Goal: Obtain resource: Download file/media

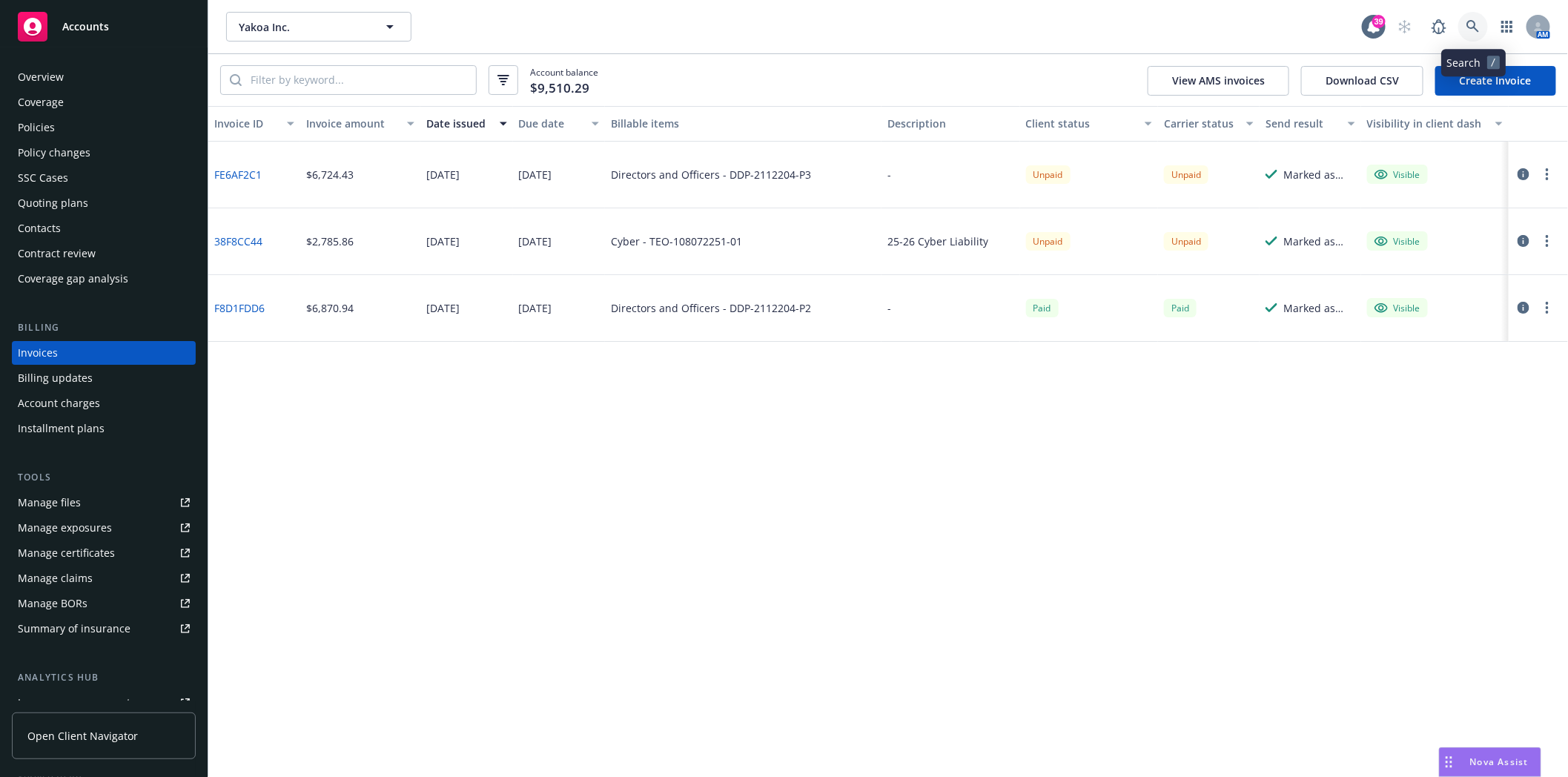
click at [1474, 25] on icon at bounding box center [1472, 26] width 13 height 13
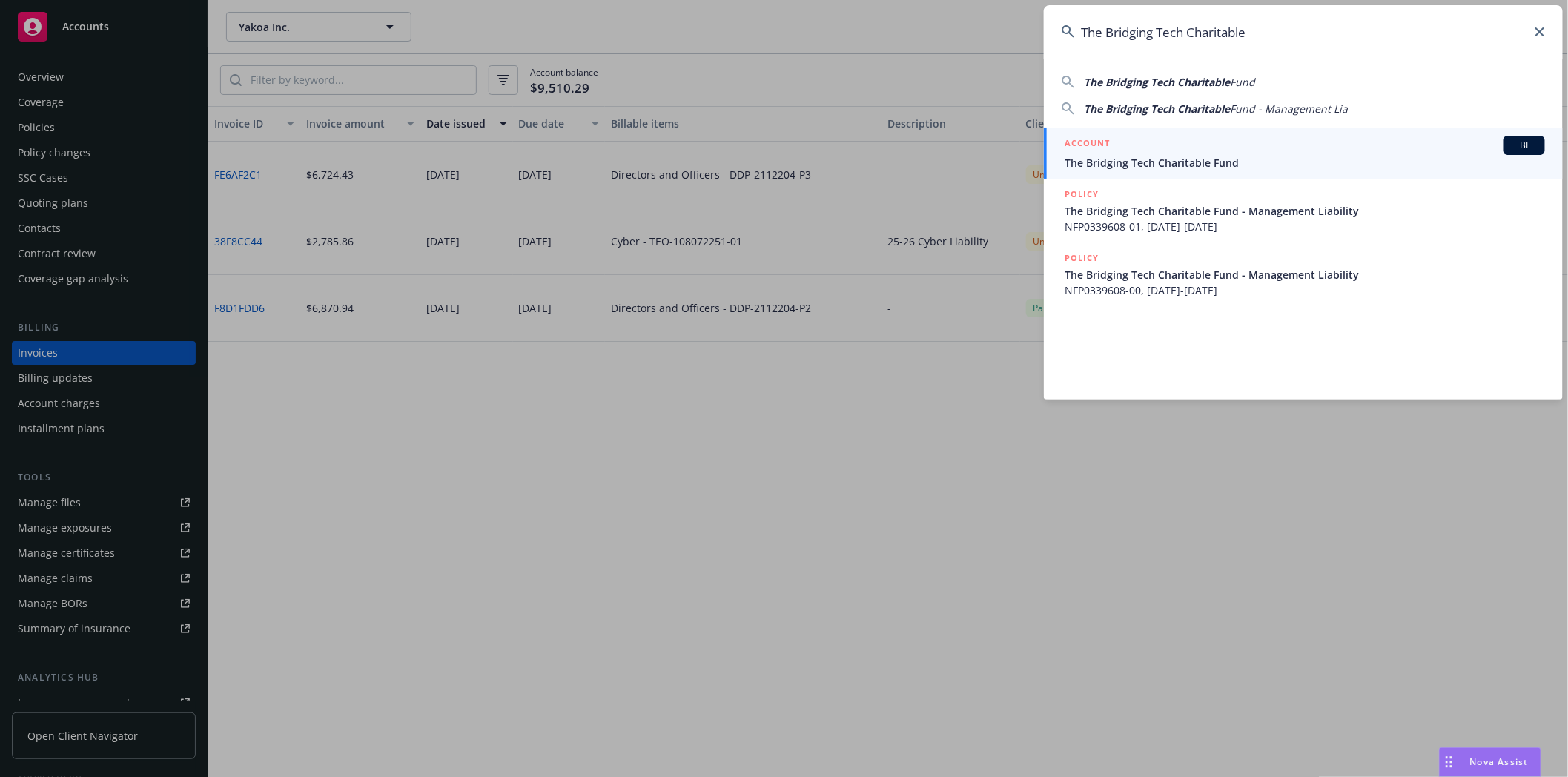
type input "The Bridging Tech Charitable"
click at [1100, 151] on h5 "ACCOUNT" at bounding box center [1087, 145] width 46 height 18
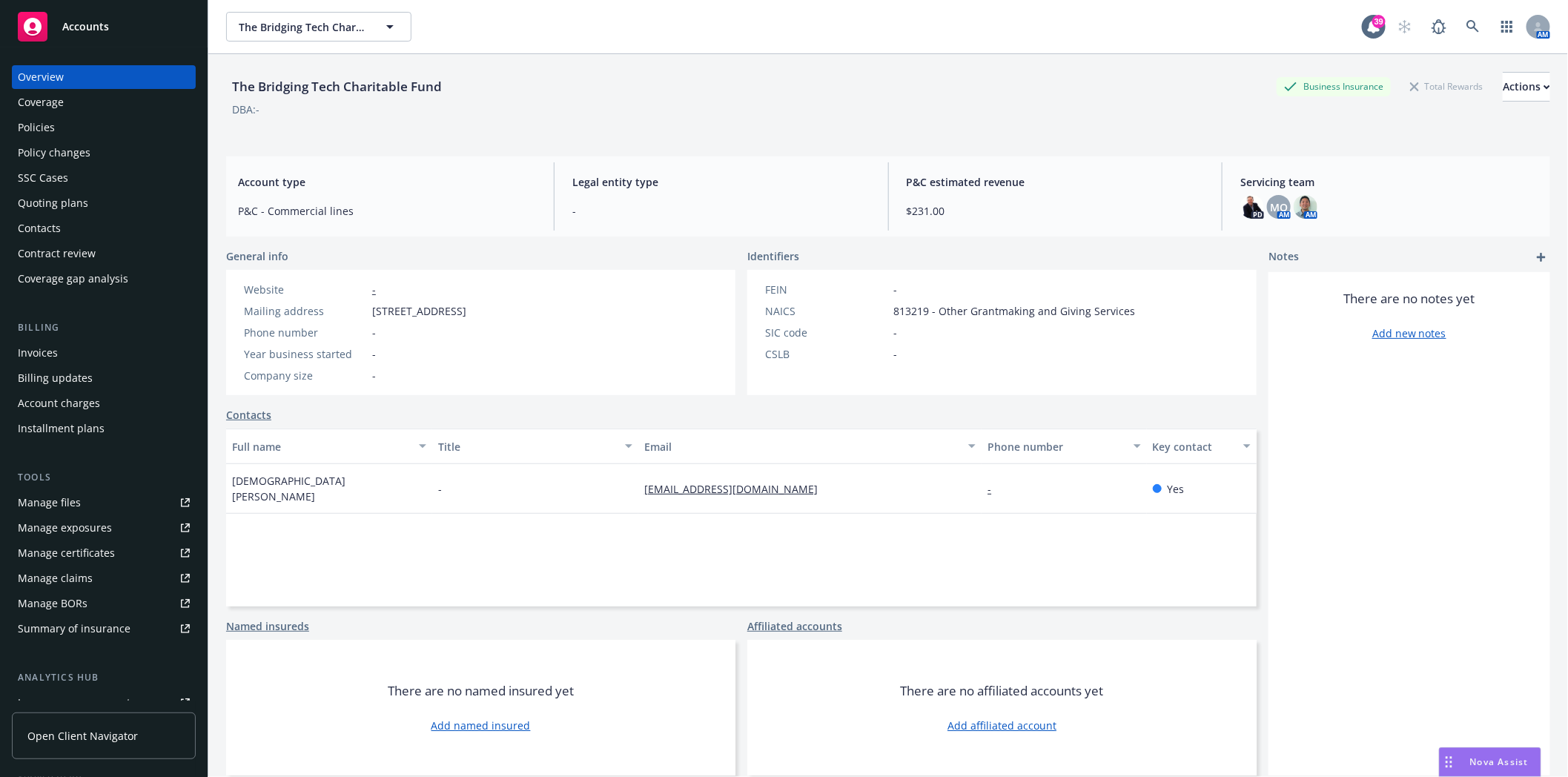
click at [1406, 716] on div "There are no notes yet Add new notes" at bounding box center [1409, 523] width 282 height 504
click at [37, 130] on div "Policies" at bounding box center [36, 127] width 37 height 24
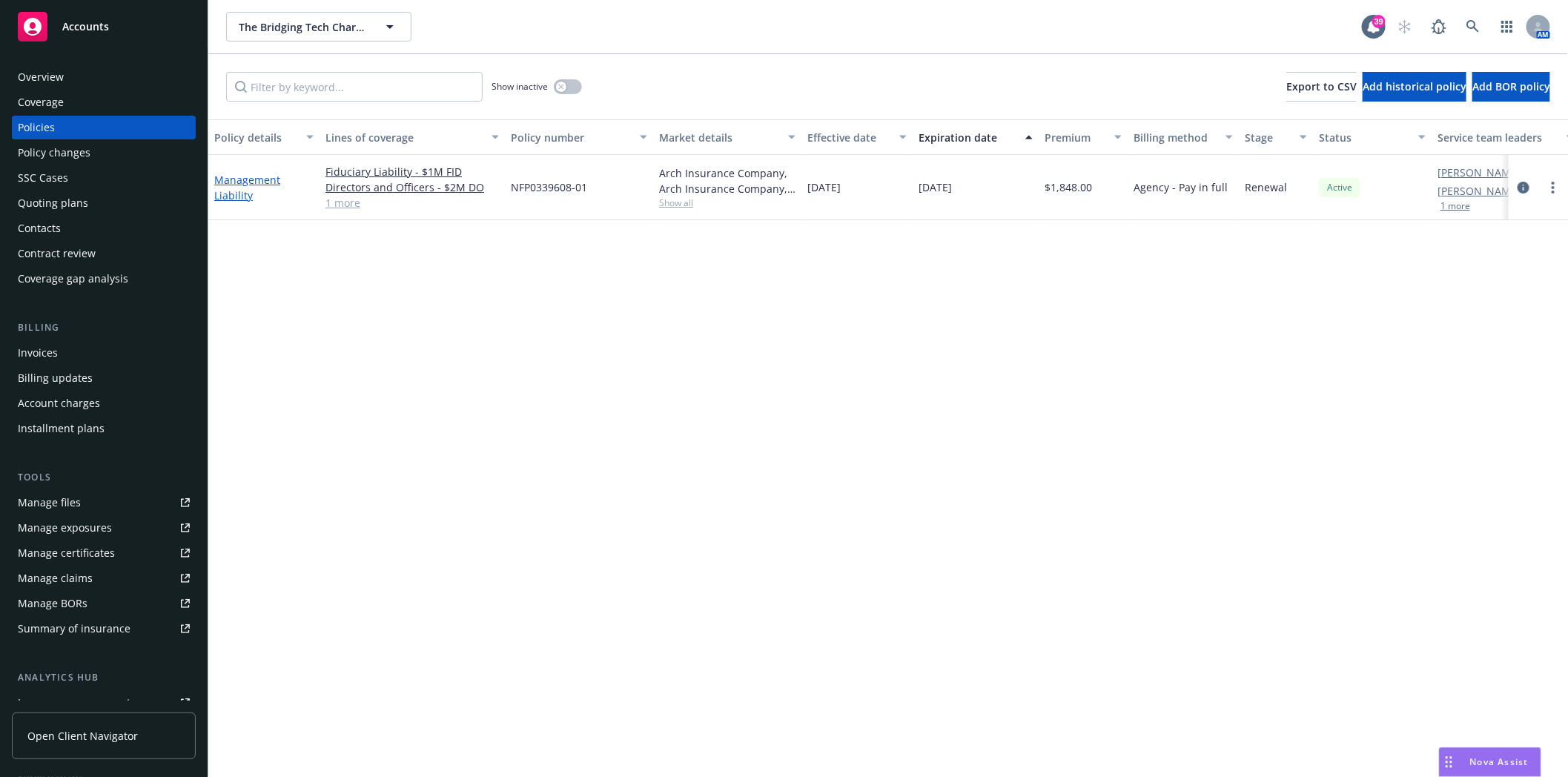
click at [248, 180] on link "Management Liability" at bounding box center [247, 188] width 66 height 30
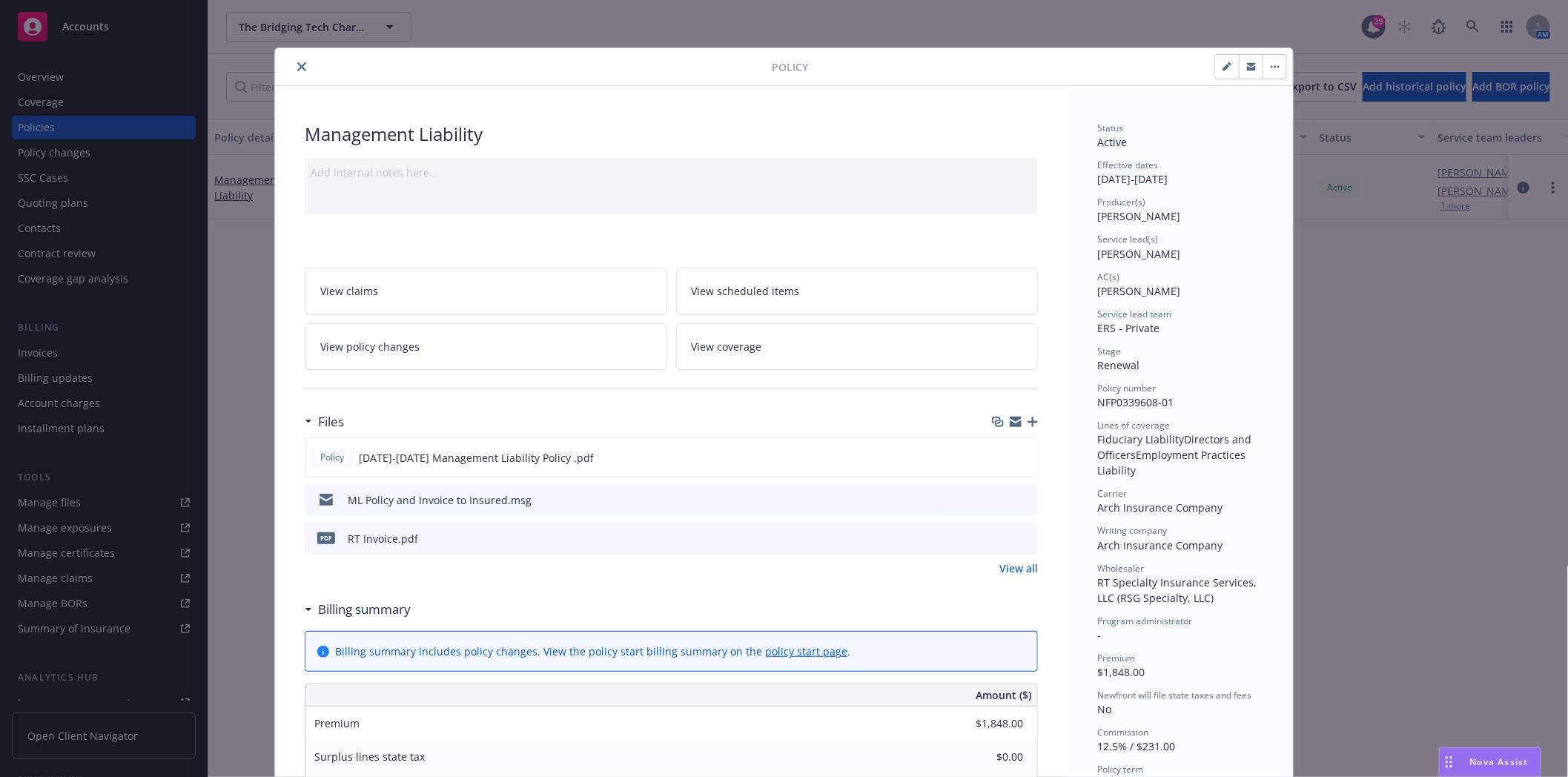
click at [297, 64] on icon "close" at bounding box center [301, 66] width 9 height 9
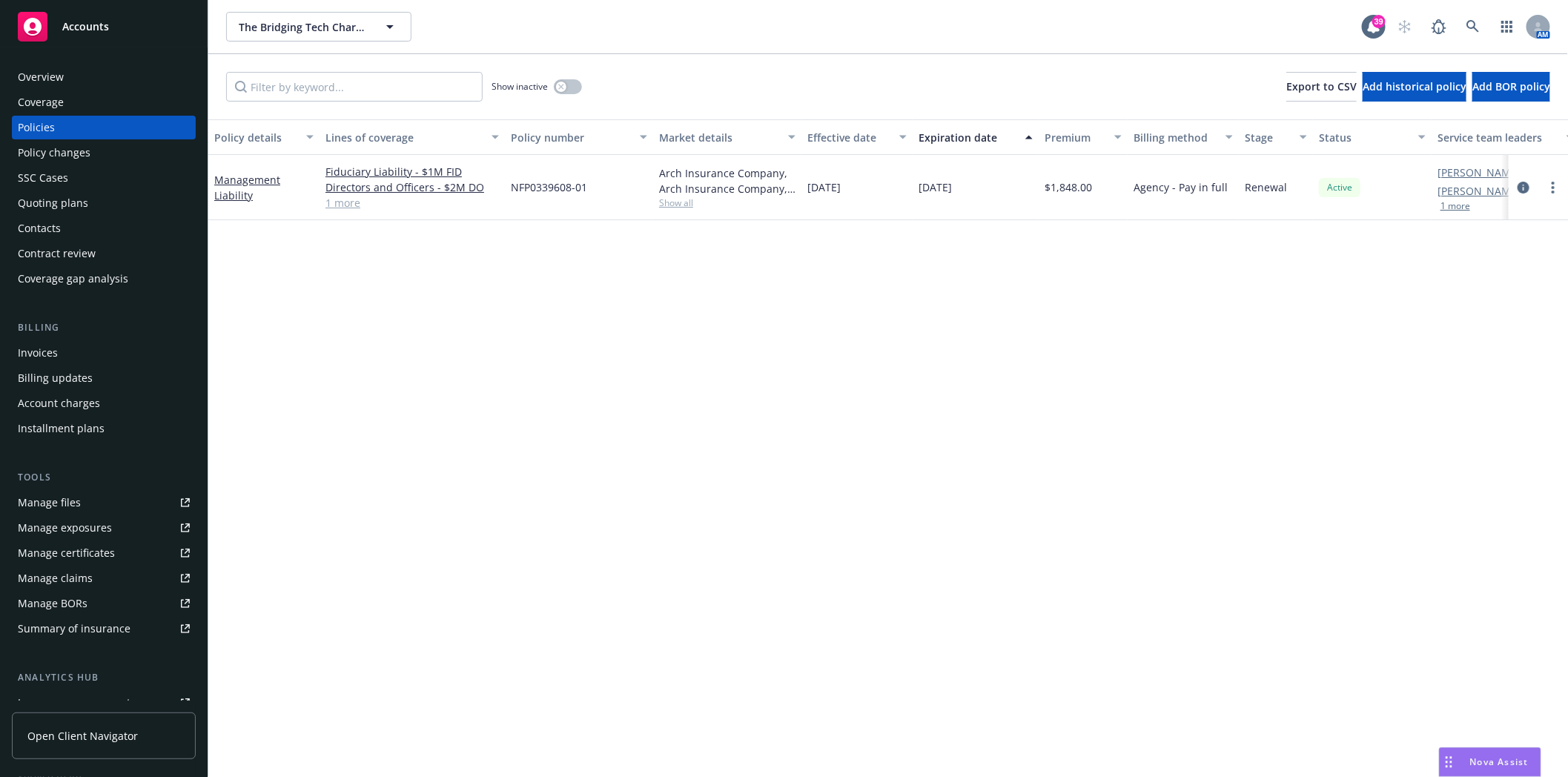
click at [57, 202] on div "Quoting plans" at bounding box center [53, 203] width 71 height 24
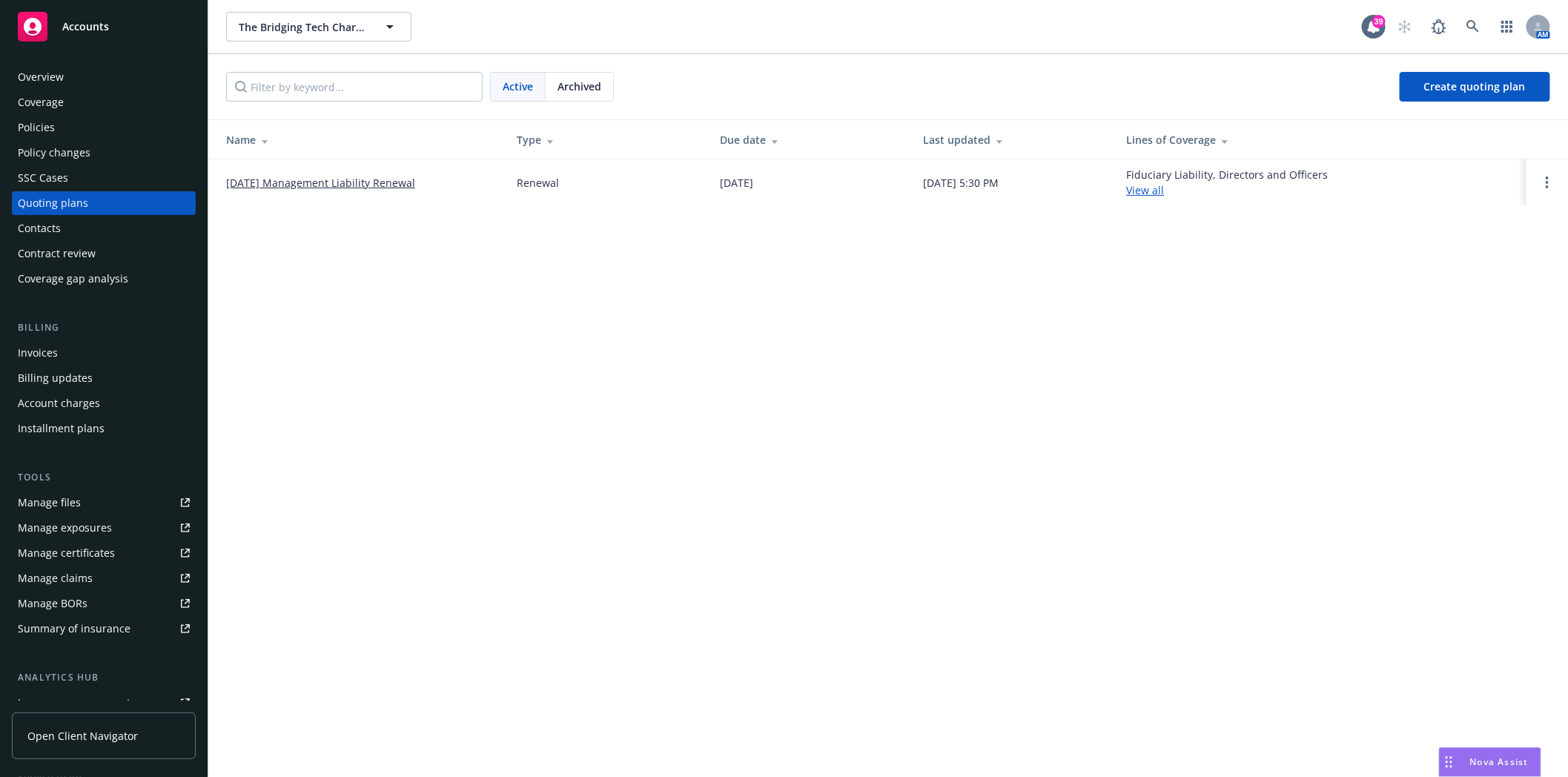
click at [256, 177] on link "10/06/25 Management Liability Renewal" at bounding box center [321, 183] width 189 height 16
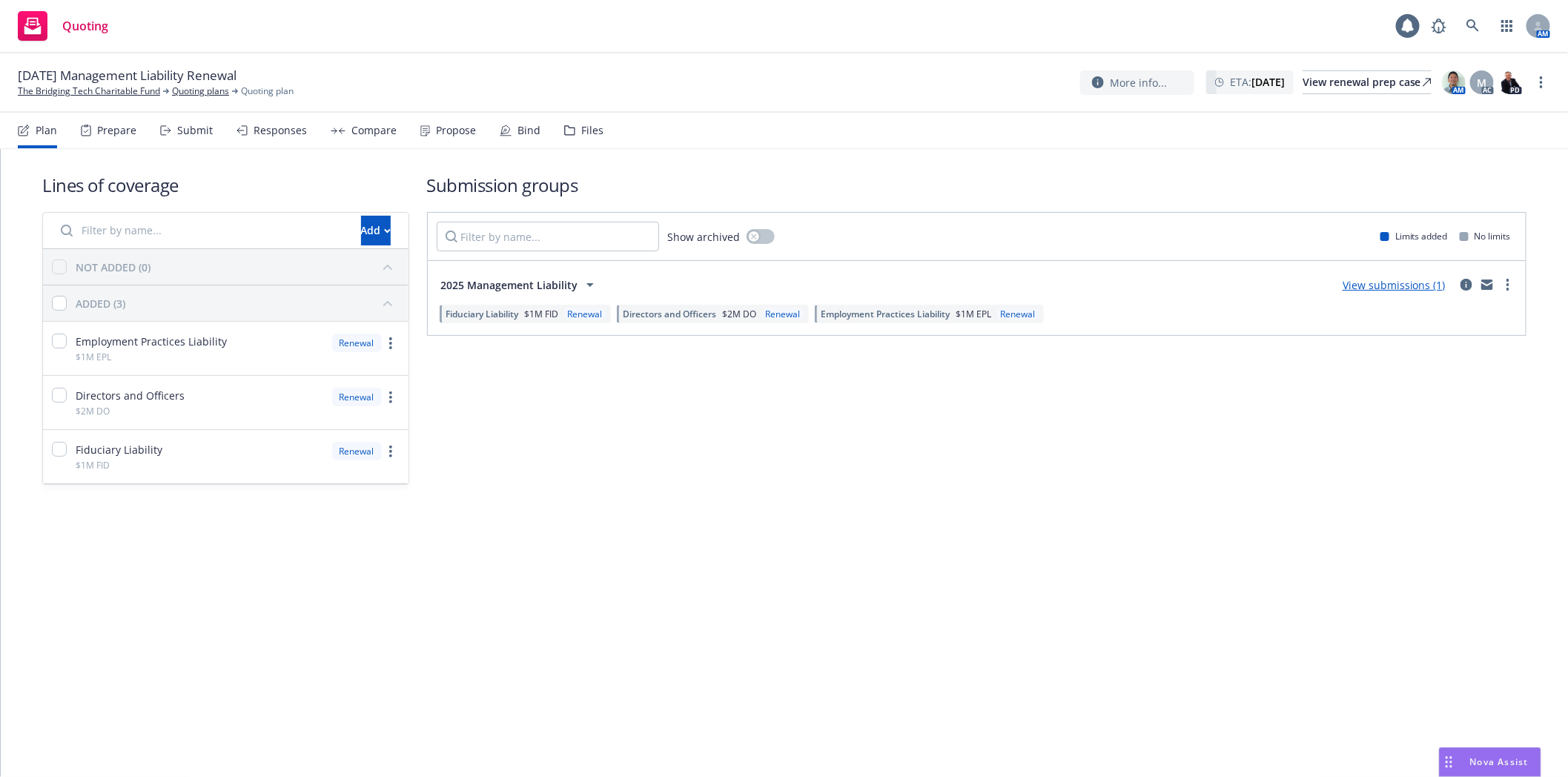
click at [581, 134] on div "Files" at bounding box center [592, 130] width 22 height 12
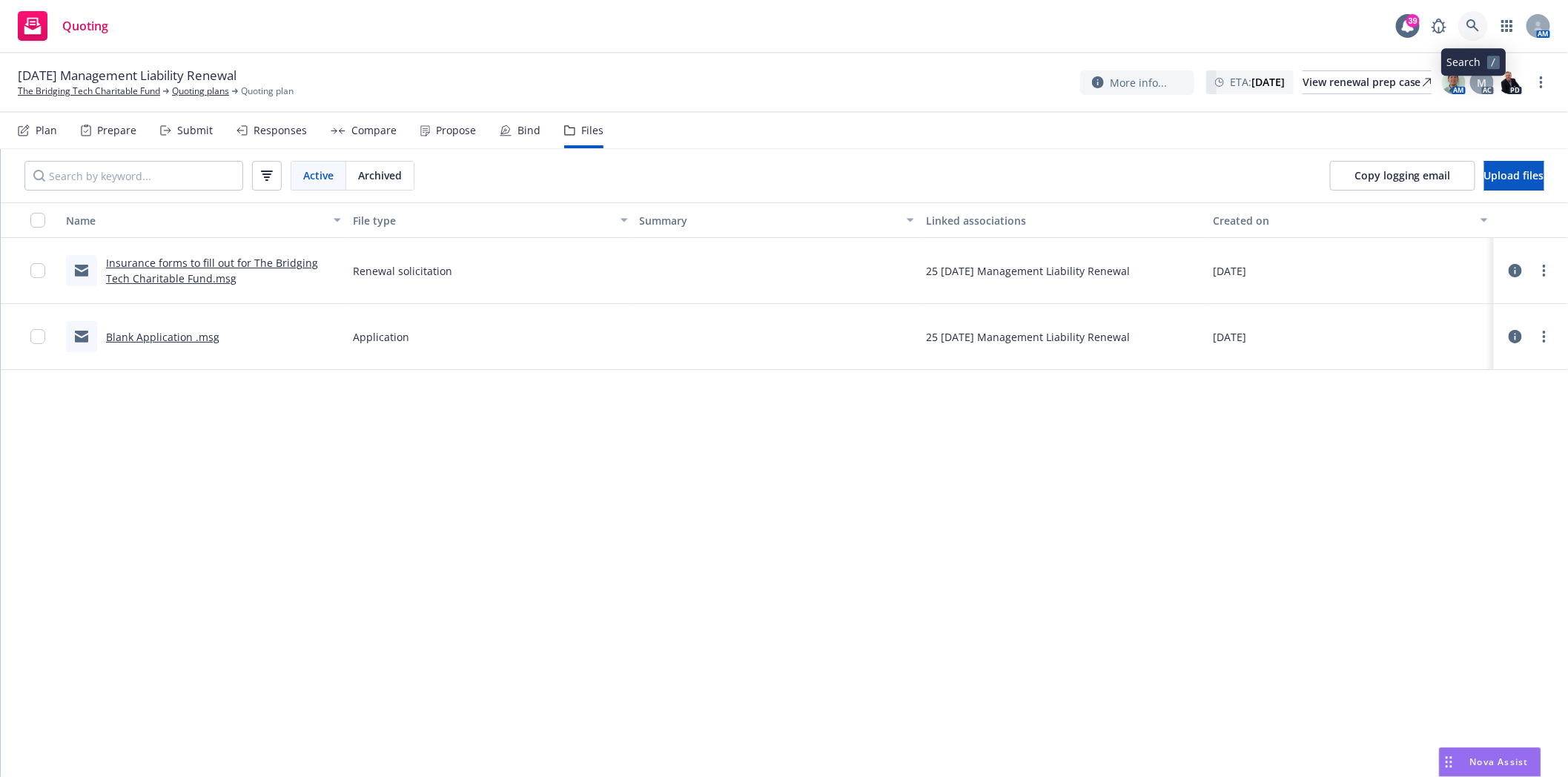
click at [1473, 20] on icon at bounding box center [1472, 26] width 13 height 13
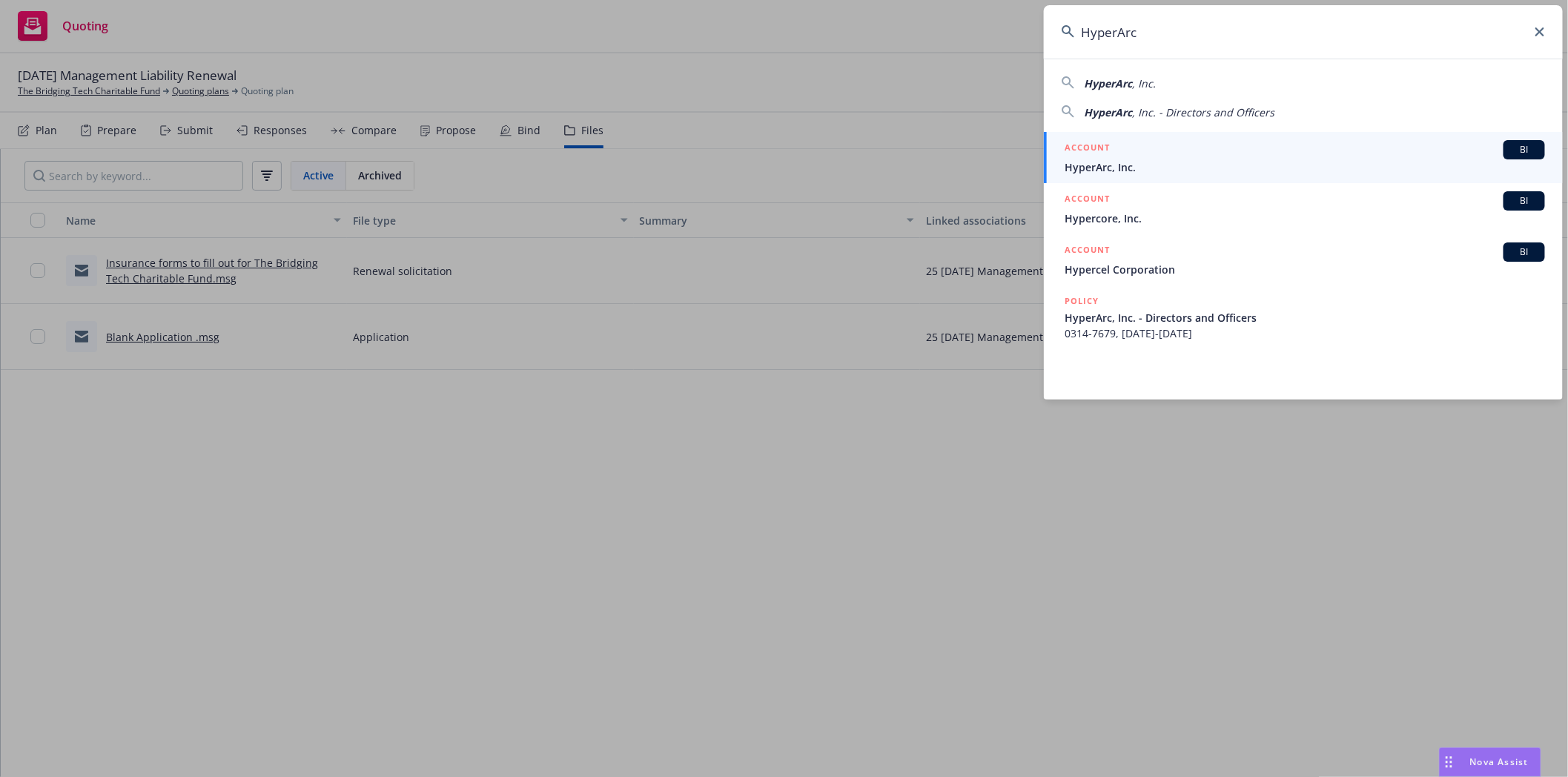
type input "HyperArc"
click at [1083, 156] on h5 "ACCOUNT" at bounding box center [1087, 148] width 46 height 18
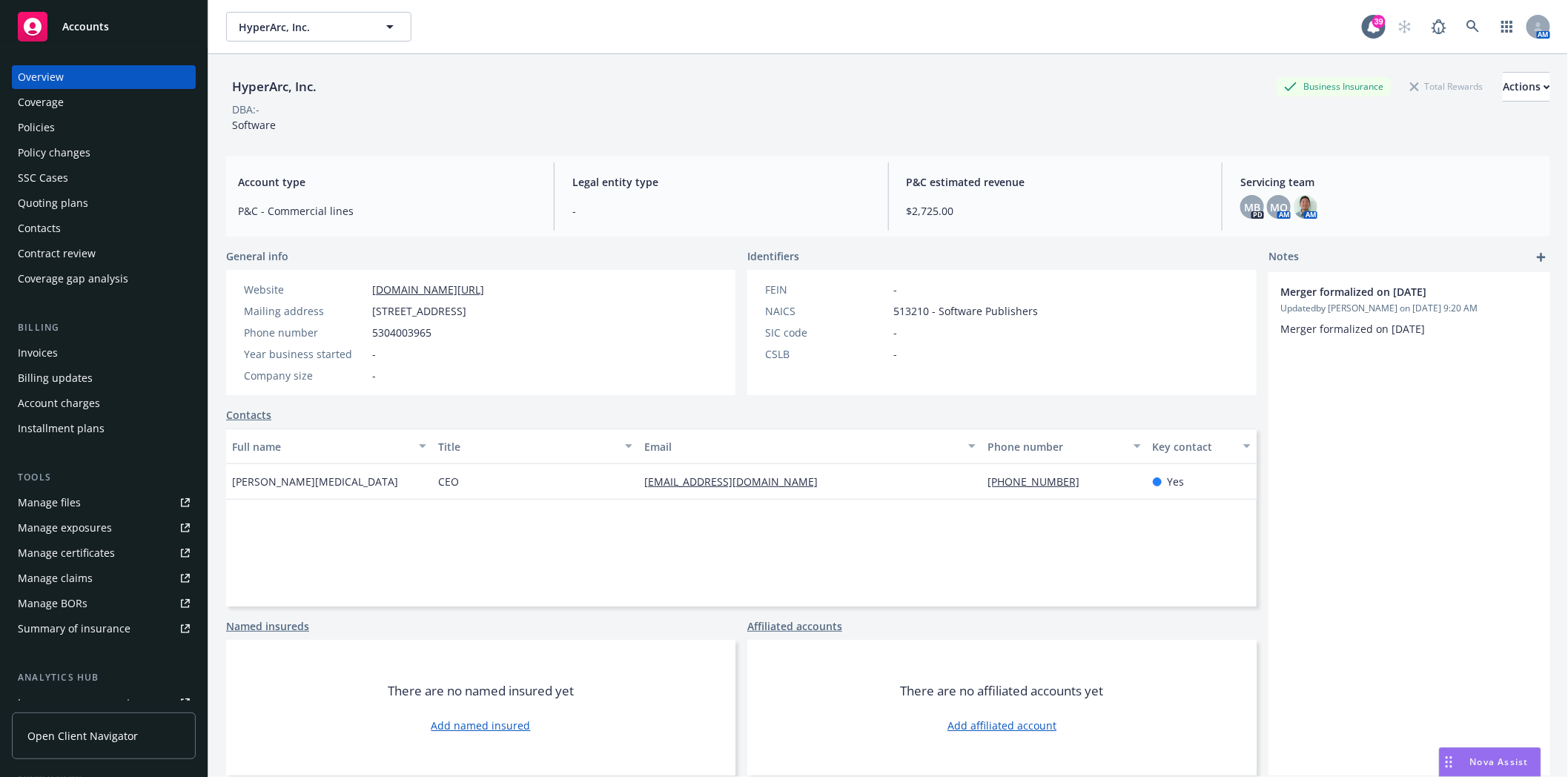
click at [60, 130] on div "Policies" at bounding box center [104, 127] width 172 height 24
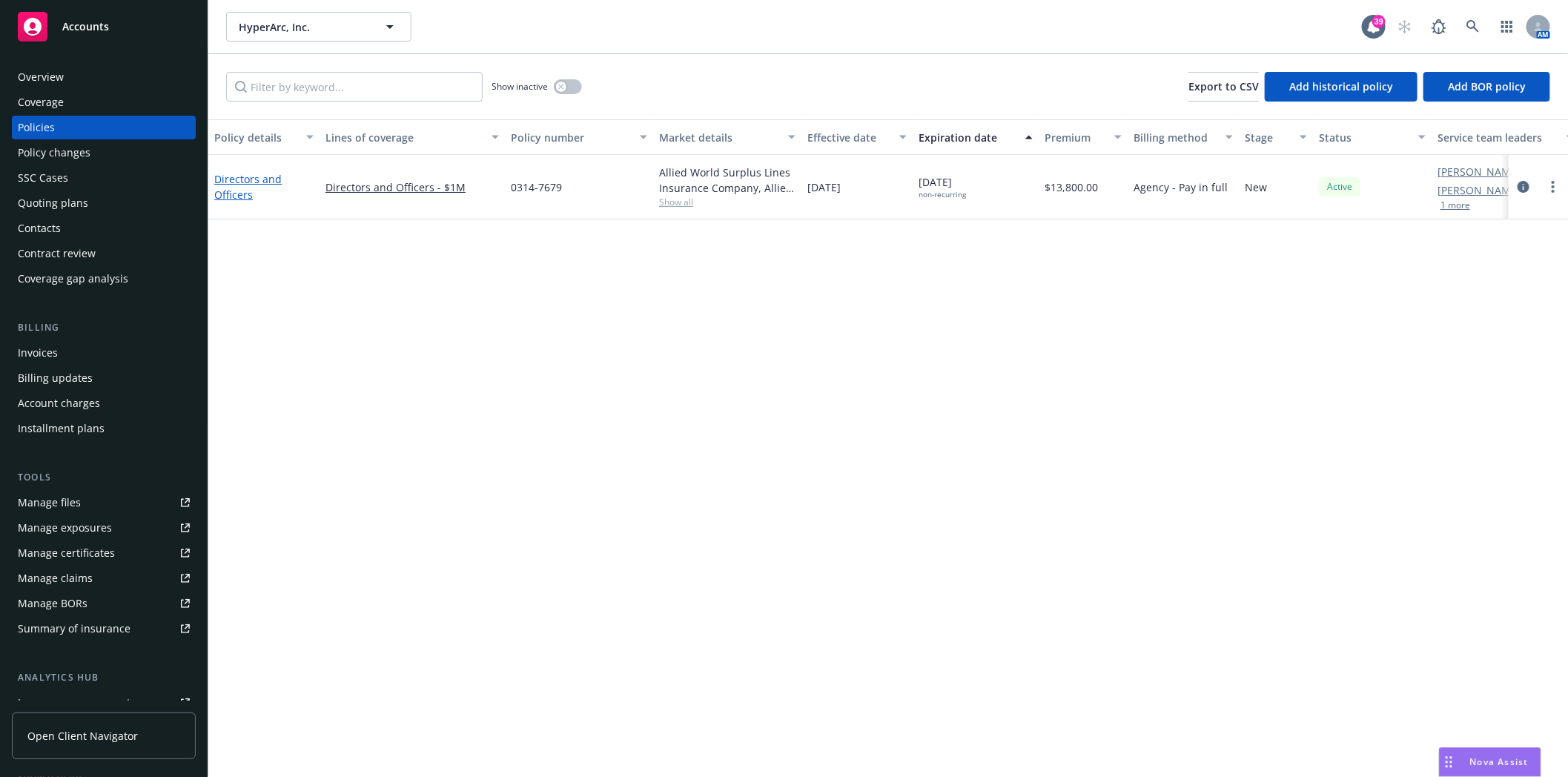
click at [248, 179] on link "Directors and Officers" at bounding box center [248, 187] width 68 height 30
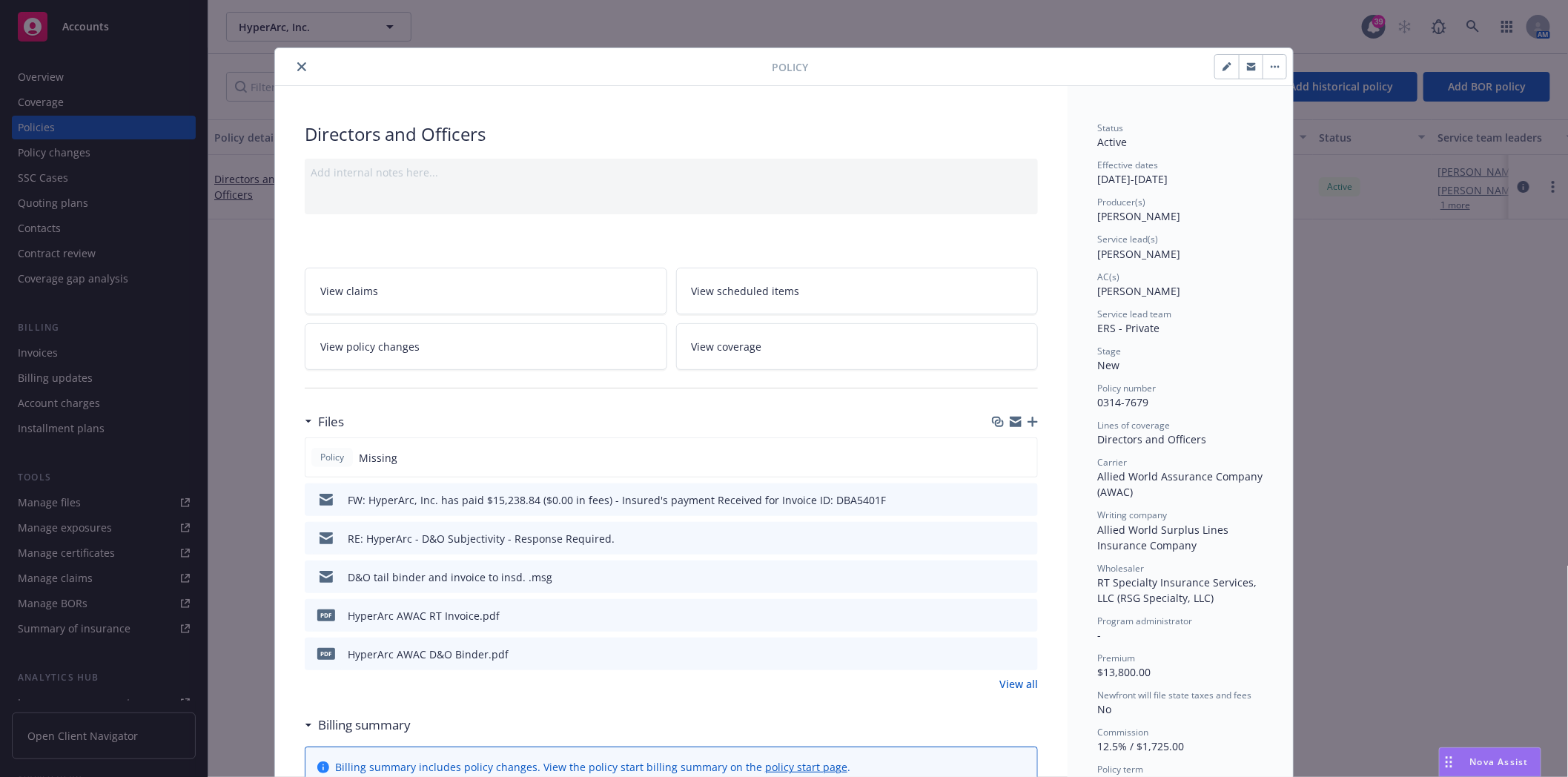
click at [297, 64] on icon "close" at bounding box center [301, 66] width 9 height 9
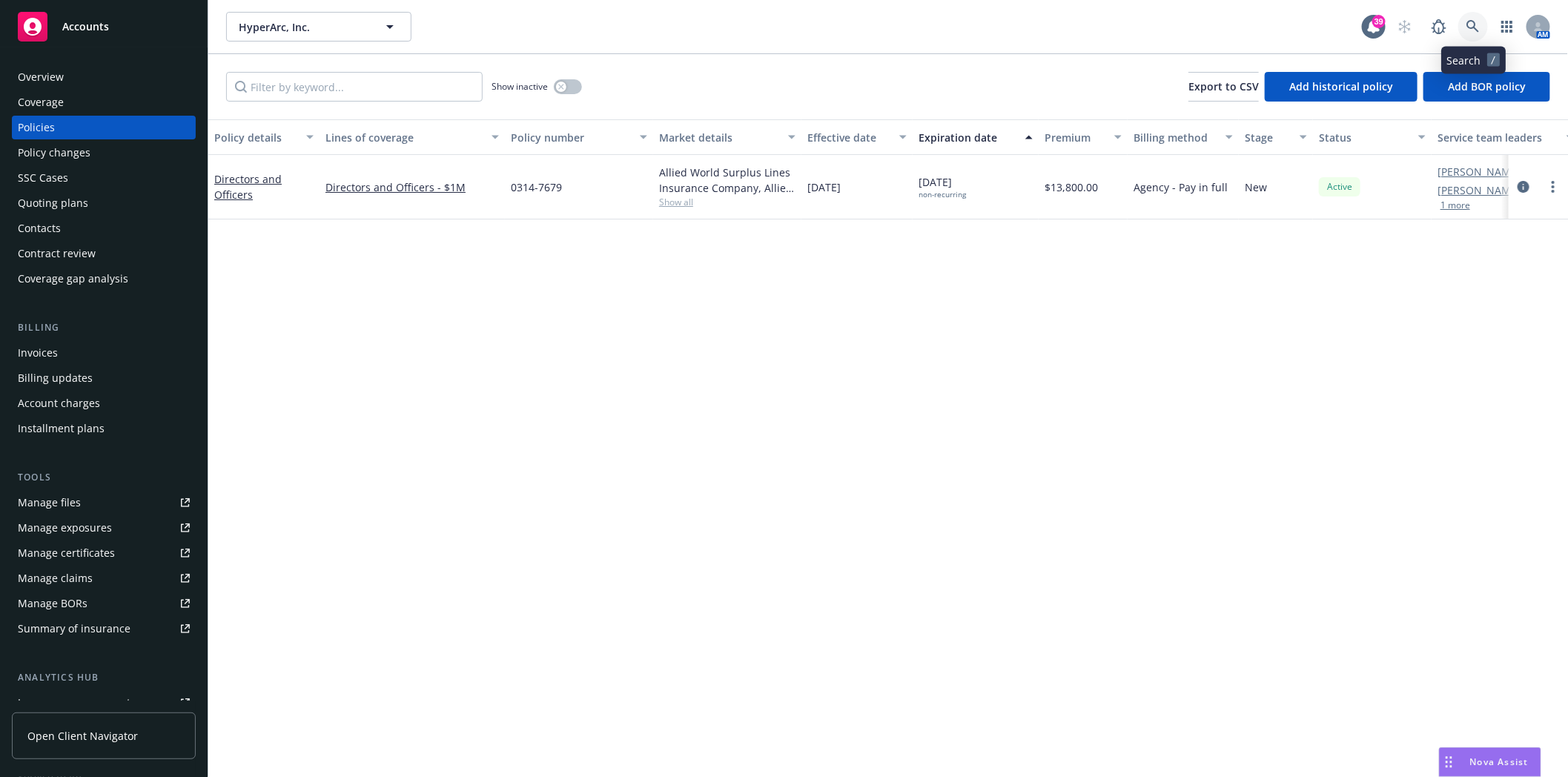
click at [1476, 26] on icon at bounding box center [1472, 26] width 13 height 13
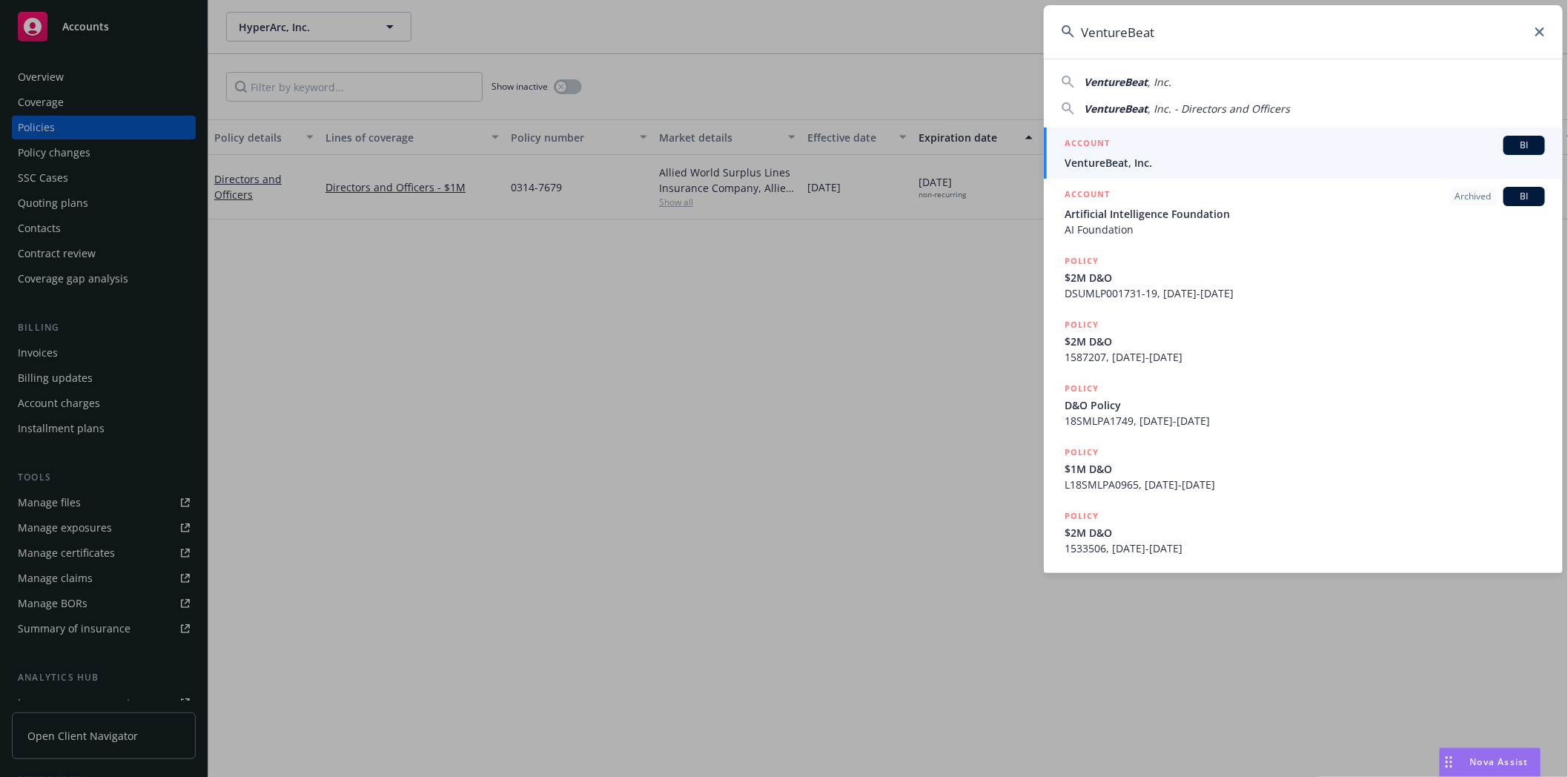
type input "VentureBeat"
click at [1079, 148] on h5 "ACCOUNT" at bounding box center [1087, 145] width 46 height 18
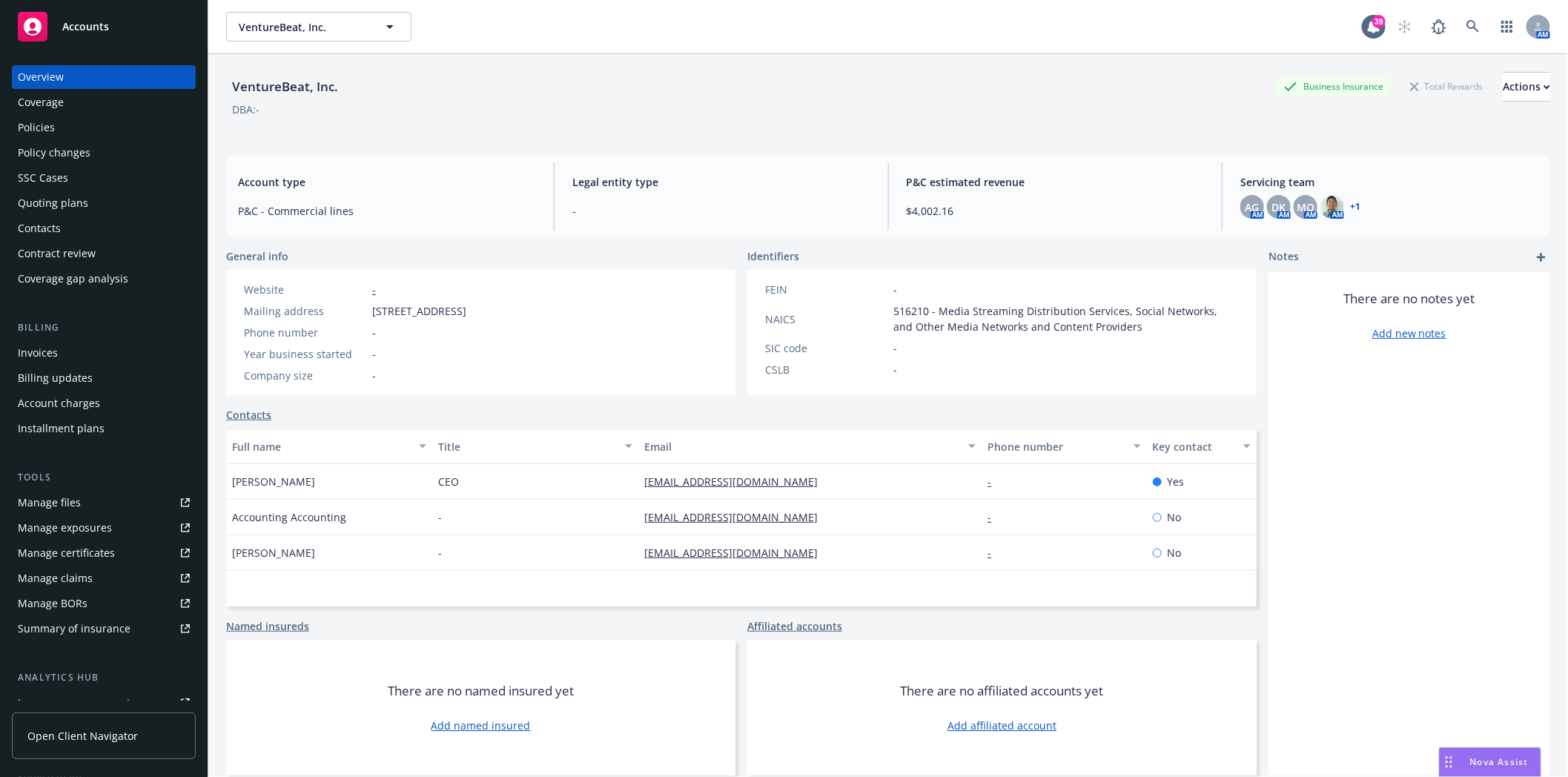
click at [31, 130] on div "Policies" at bounding box center [36, 127] width 37 height 24
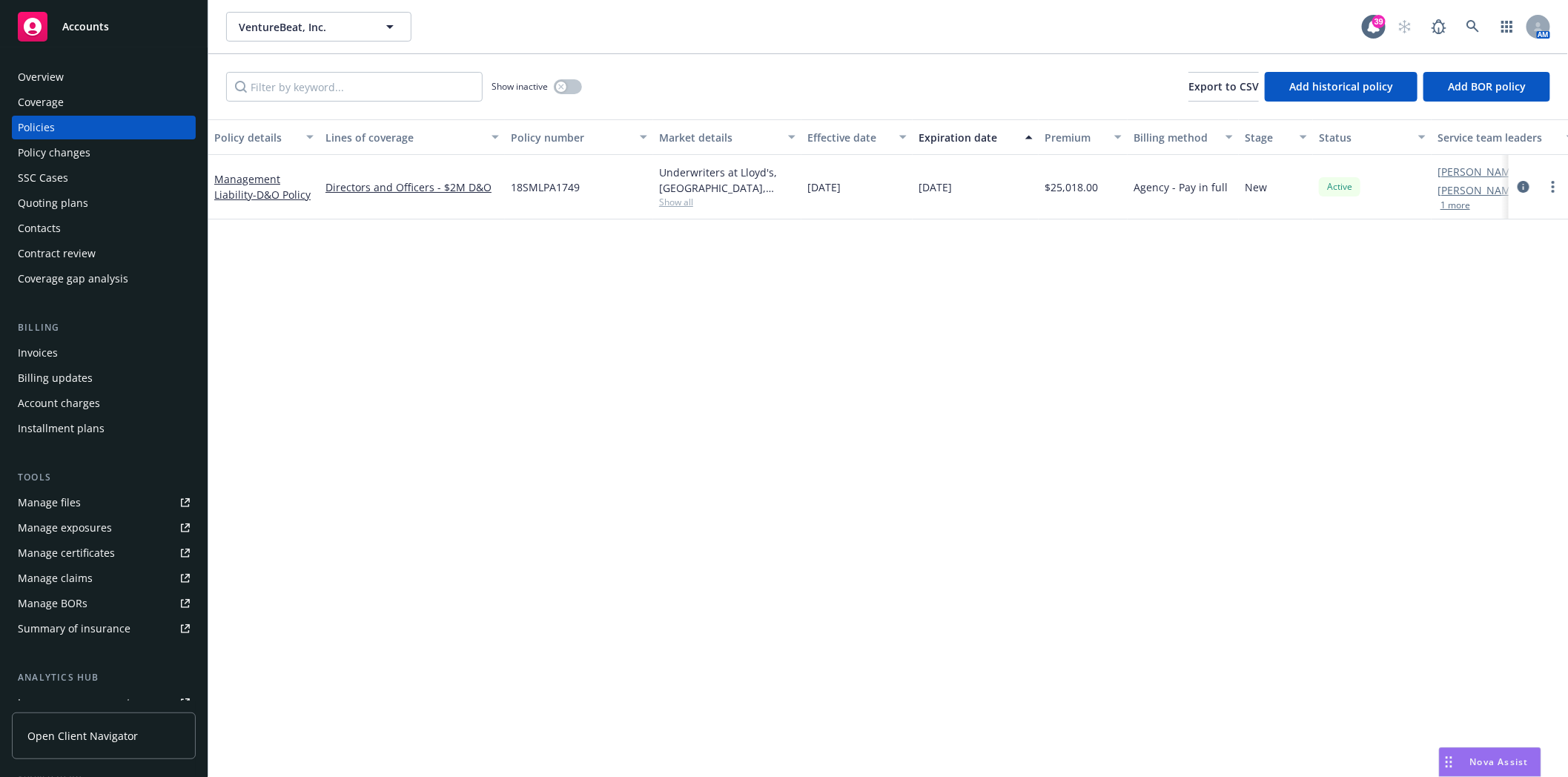
click at [105, 357] on div "Invoices" at bounding box center [104, 353] width 172 height 24
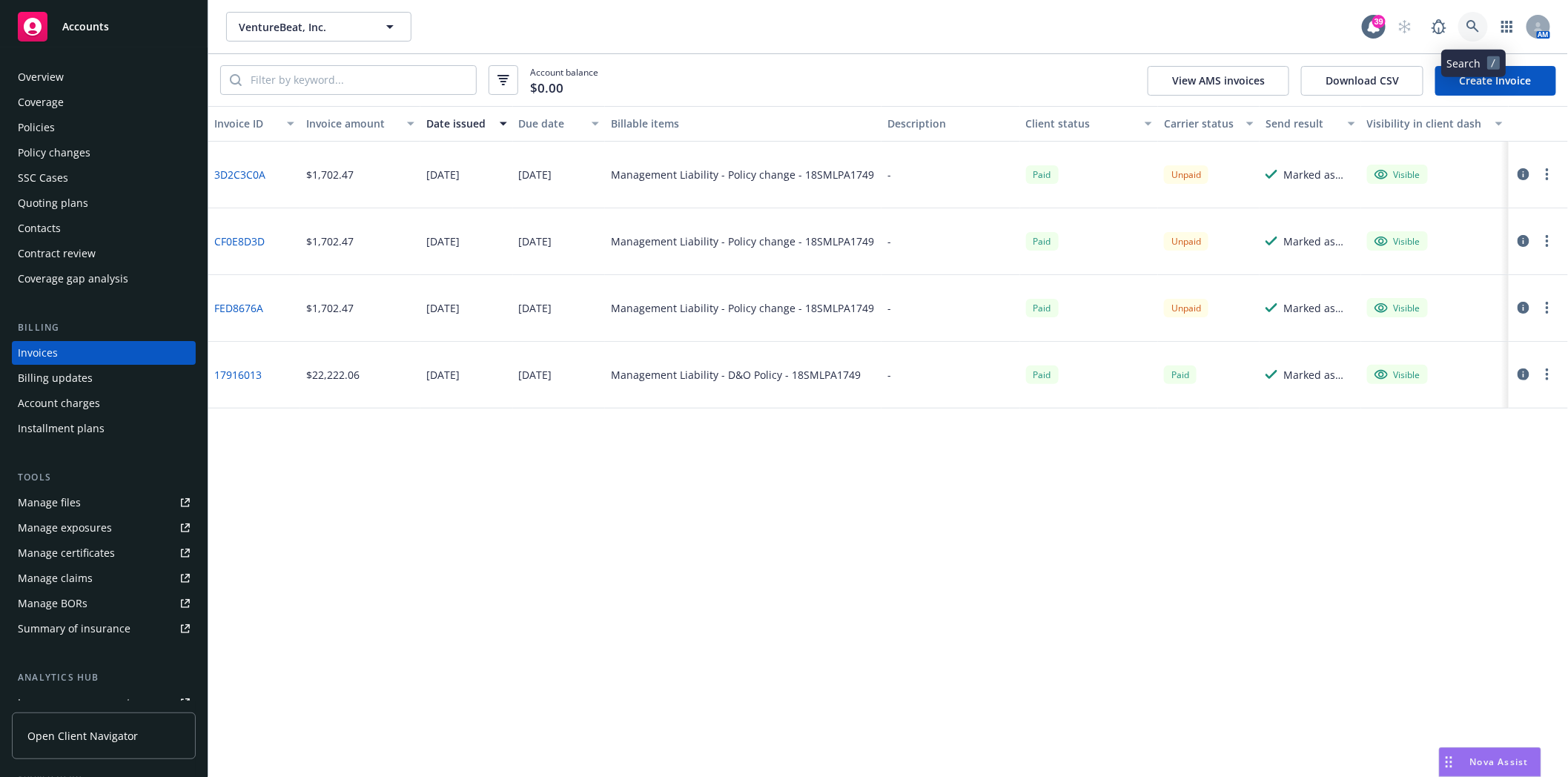
click at [1473, 23] on icon at bounding box center [1472, 26] width 13 height 13
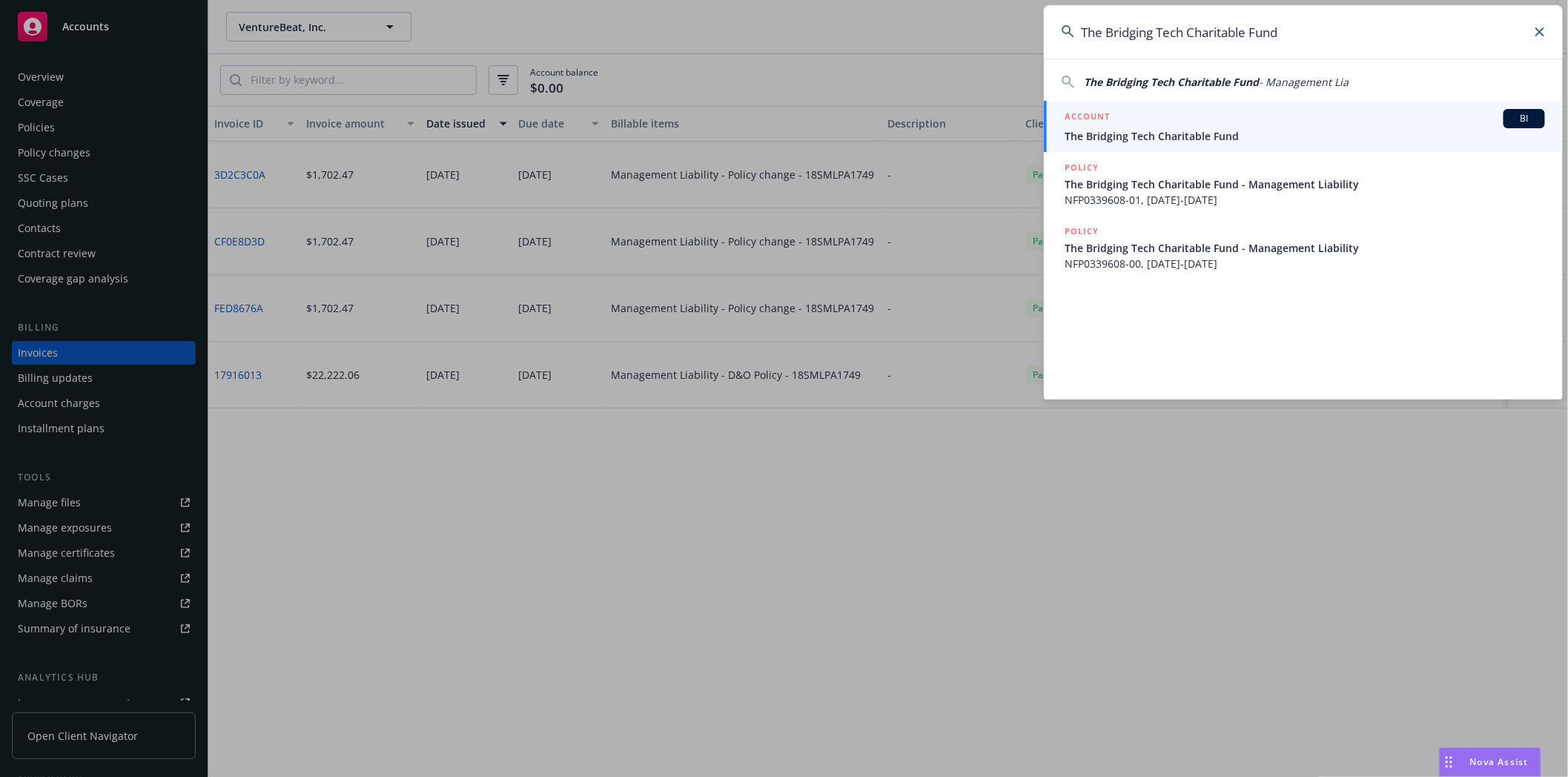
type input "The Bridging Tech Charitable Fund"
click at [1110, 129] on span "The Bridging Tech Charitable Fund" at bounding box center [1304, 136] width 480 height 16
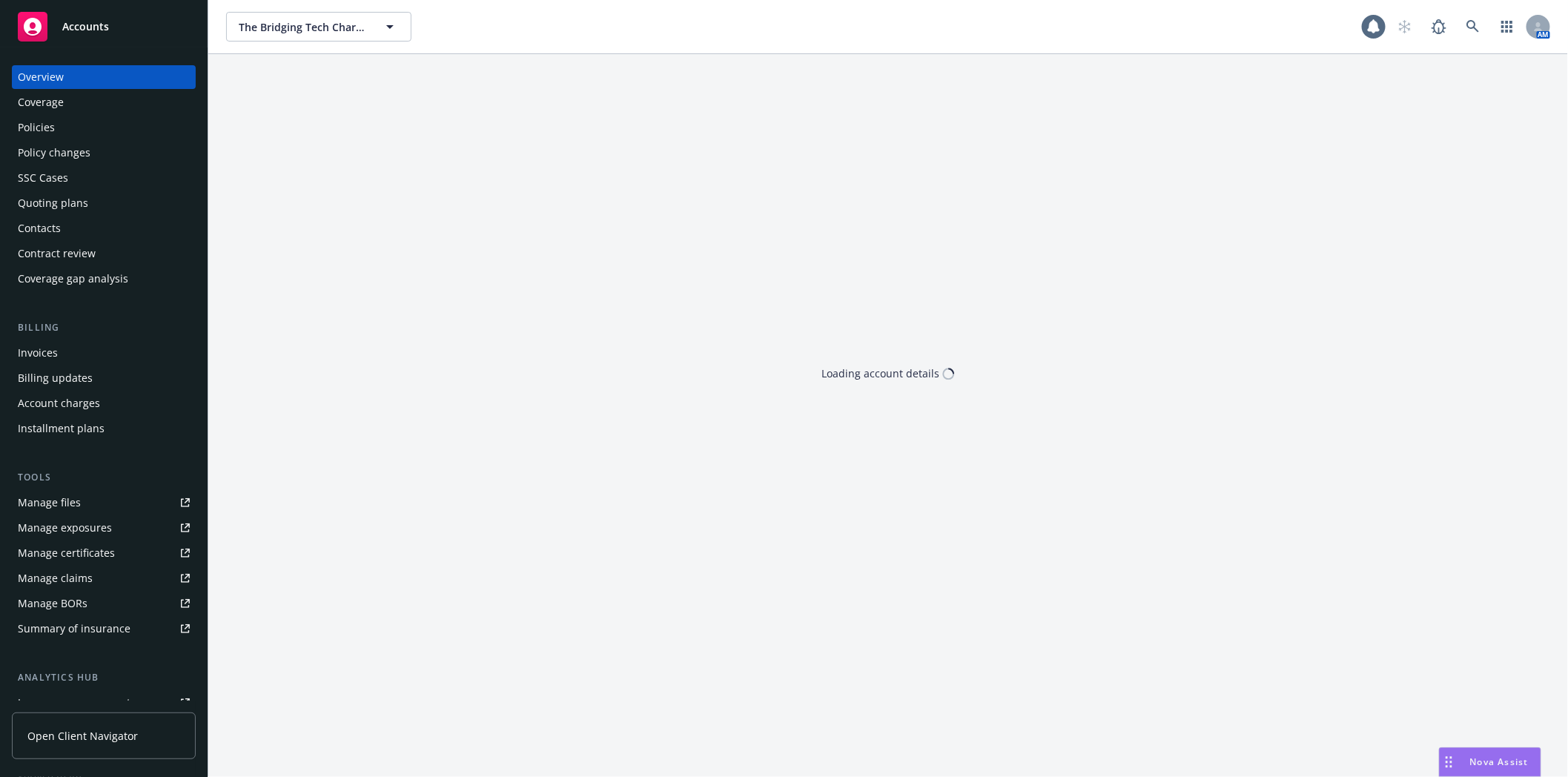
click at [33, 130] on div "Policies" at bounding box center [36, 127] width 37 height 24
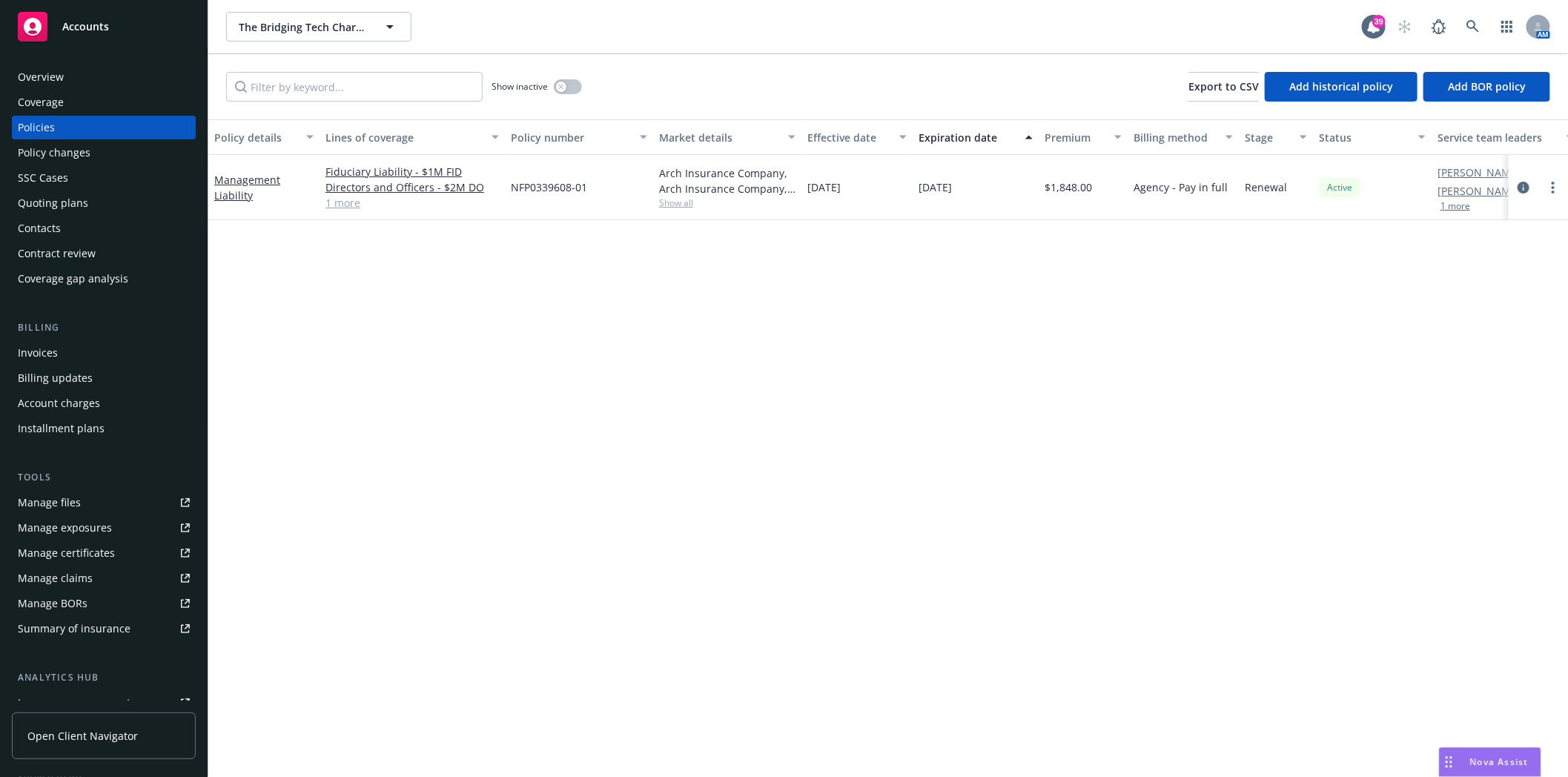
click at [669, 201] on span "Show all" at bounding box center [727, 203] width 137 height 13
click at [38, 203] on div "Quoting plans" at bounding box center [53, 203] width 71 height 24
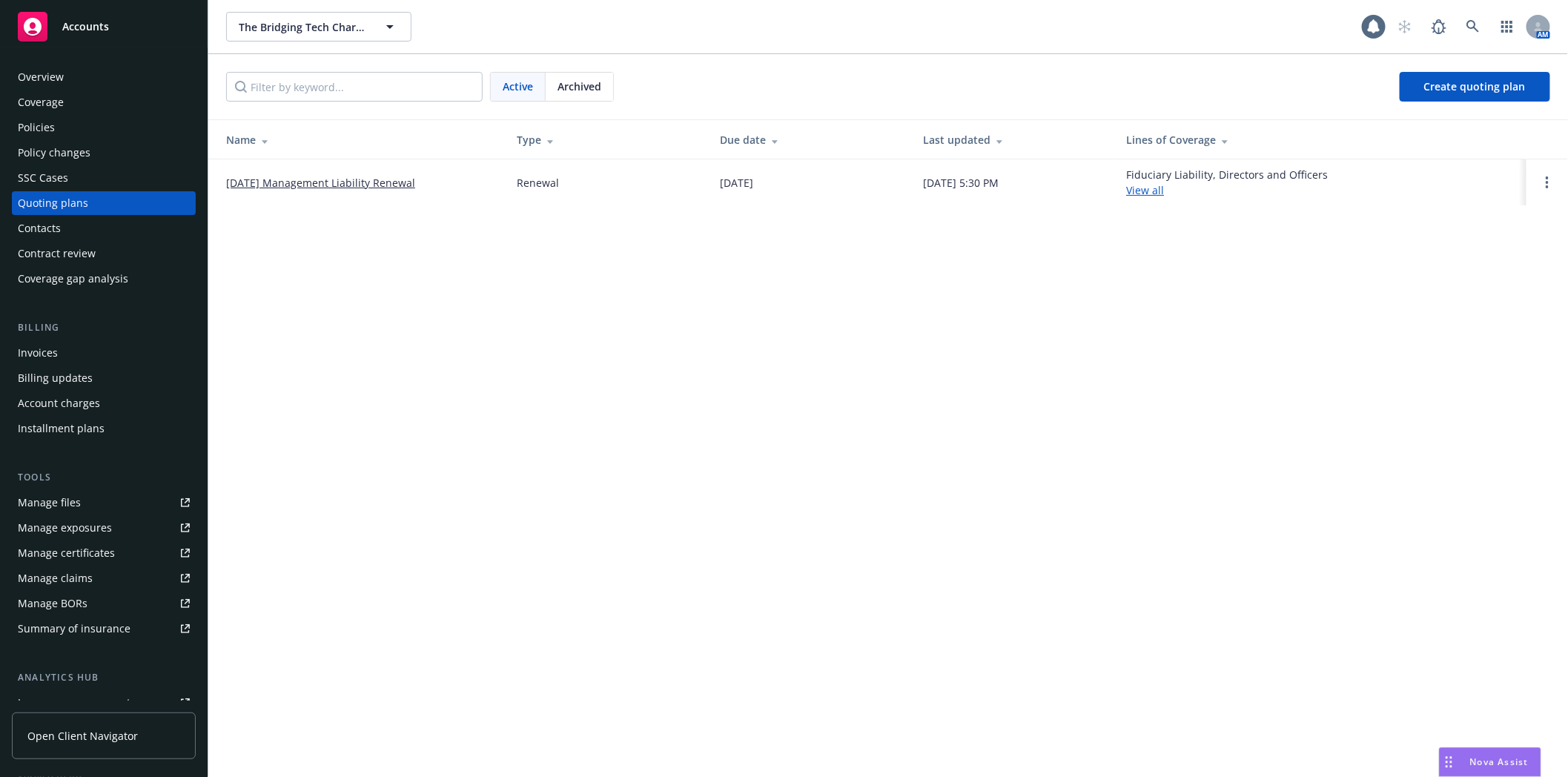
click at [312, 179] on link "10/06/25 Management Liability Renewal" at bounding box center [321, 183] width 189 height 16
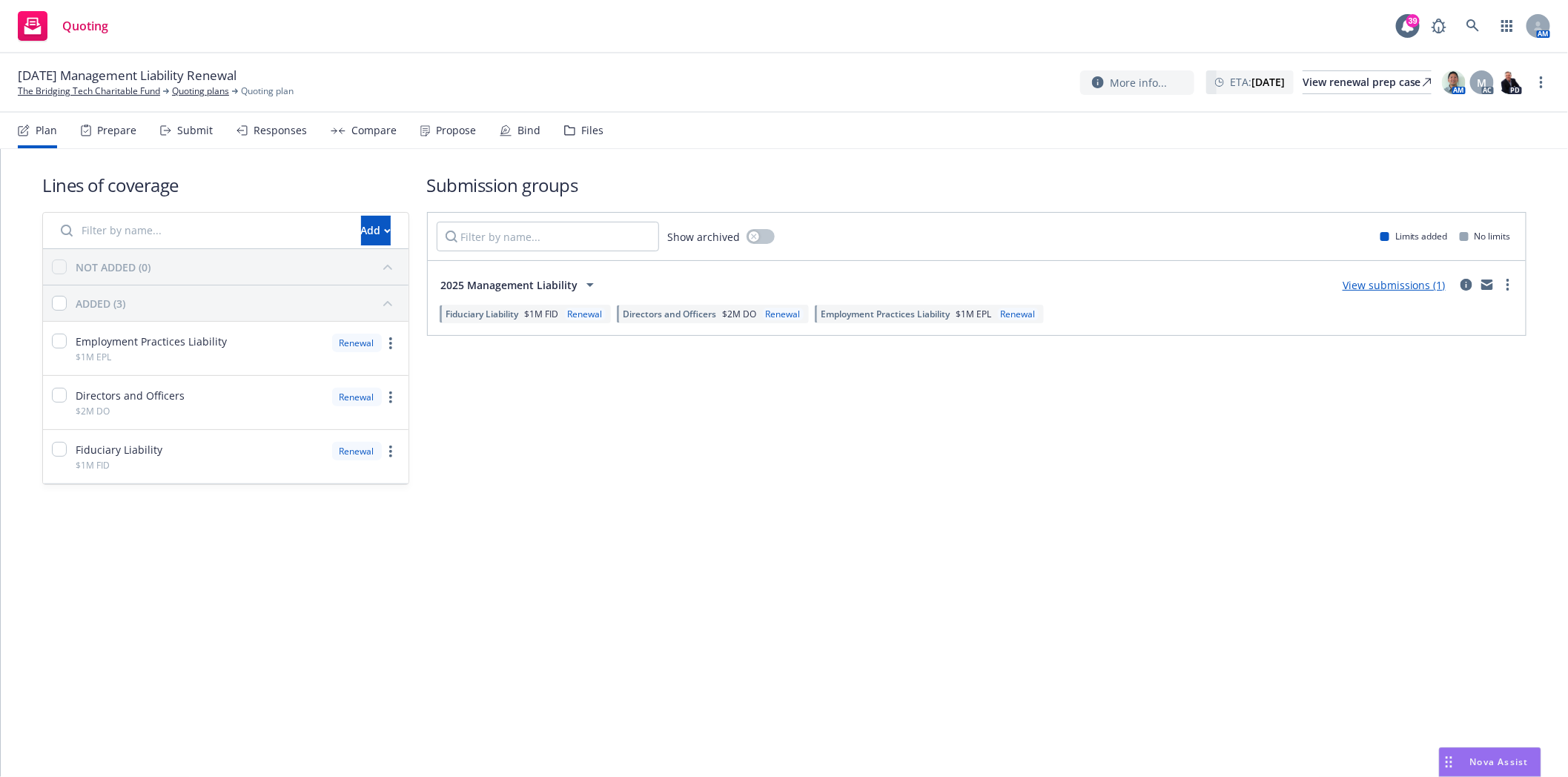
click at [583, 131] on div "Files" at bounding box center [592, 130] width 22 height 12
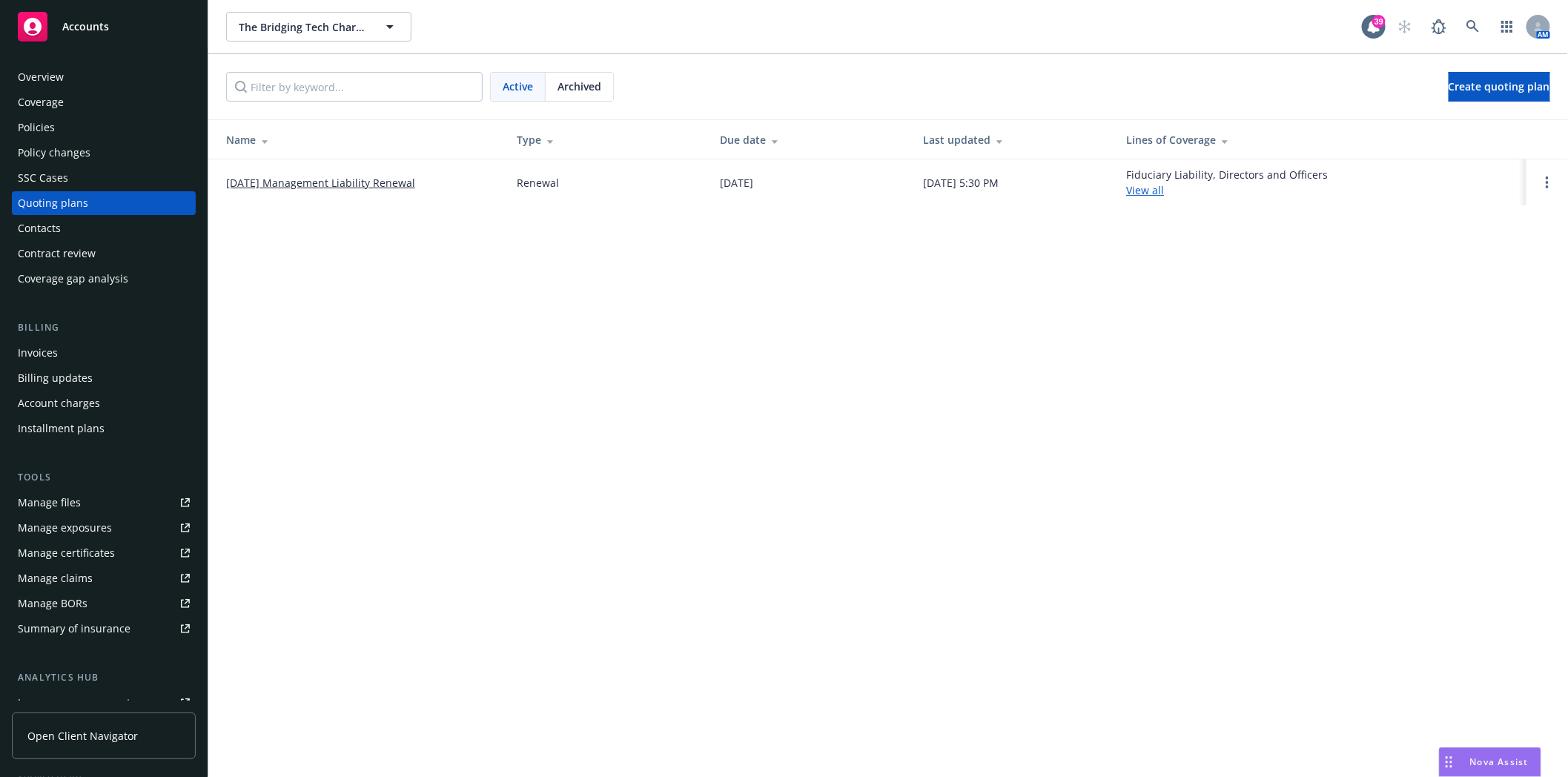
click at [593, 79] on span "Archived" at bounding box center [580, 86] width 44 height 16
click at [299, 179] on link "[DATE] Management Liability Renewal" at bounding box center [321, 183] width 189 height 16
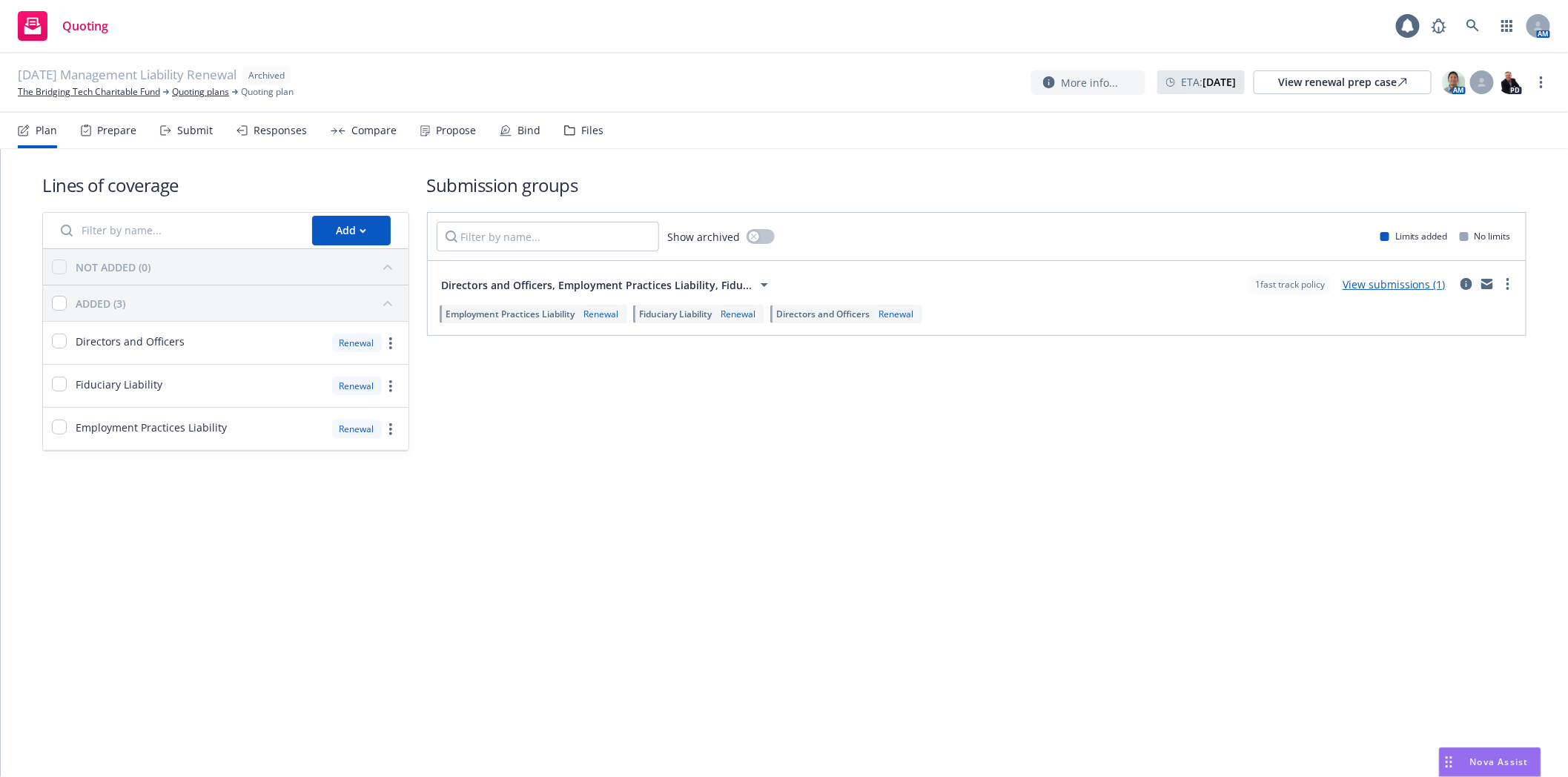
click at [581, 129] on div "Files" at bounding box center [592, 130] width 22 height 12
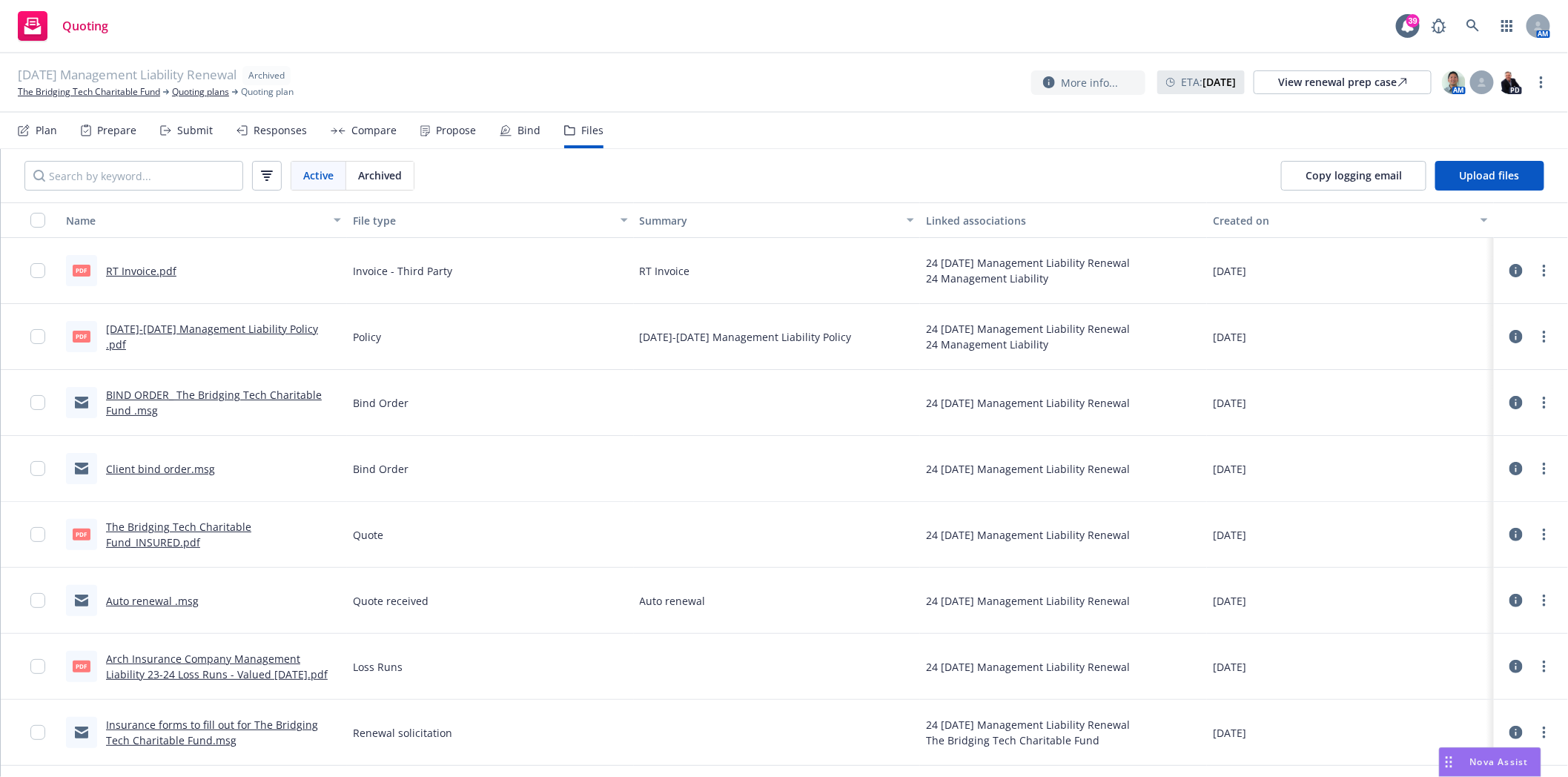
click at [152, 599] on link "Auto renewal .msg" at bounding box center [152, 601] width 93 height 14
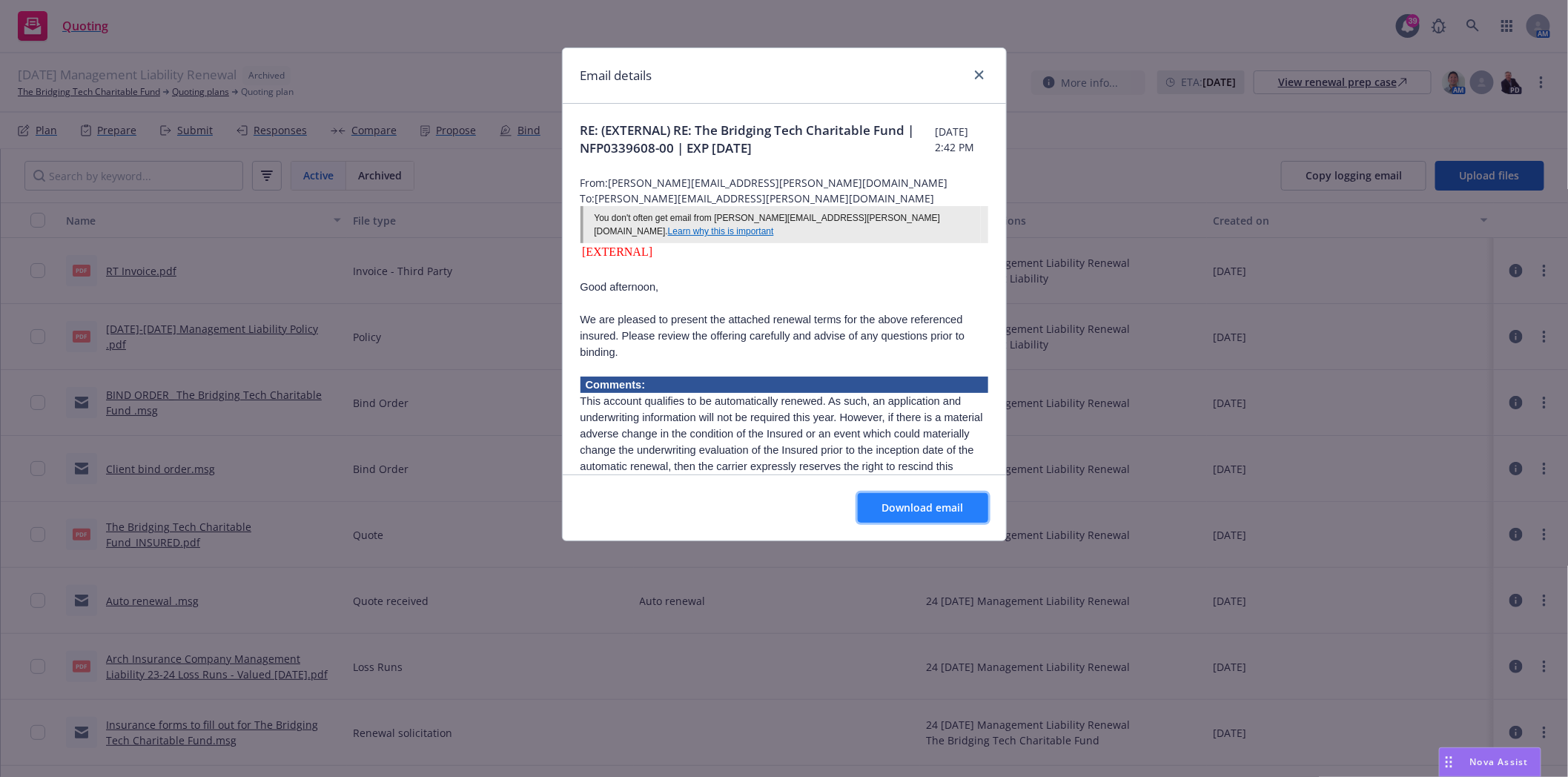
click at [901, 513] on span "Download email" at bounding box center [923, 508] width 82 height 14
drag, startPoint x: 987, startPoint y: 72, endPoint x: 960, endPoint y: 105, distance: 42.6
click at [987, 72] on link "close" at bounding box center [979, 75] width 18 height 18
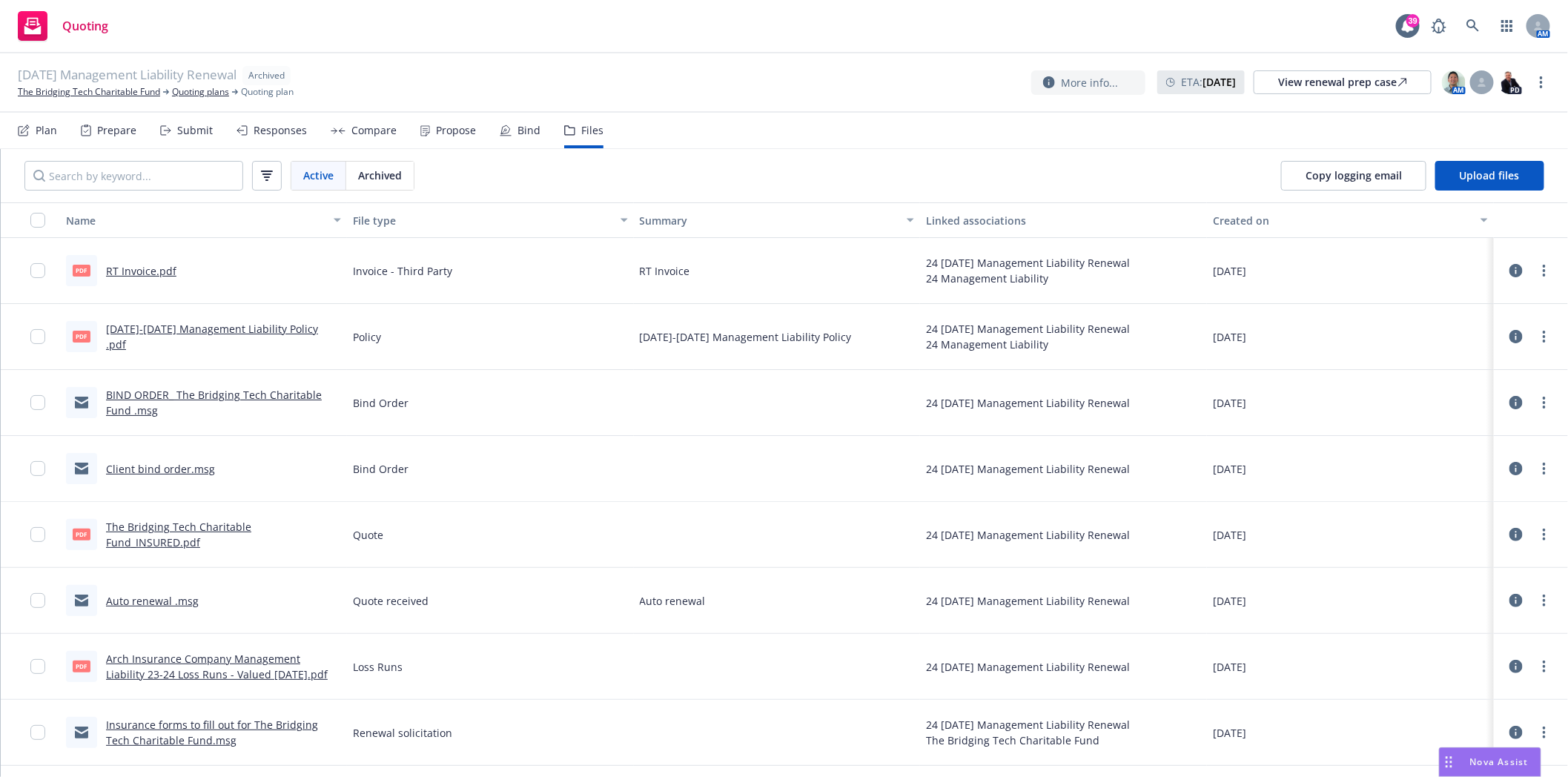
click at [210, 394] on link "BIND ORDER_ The Bridging Tech Charitable Fund .msg" at bounding box center [214, 402] width 216 height 30
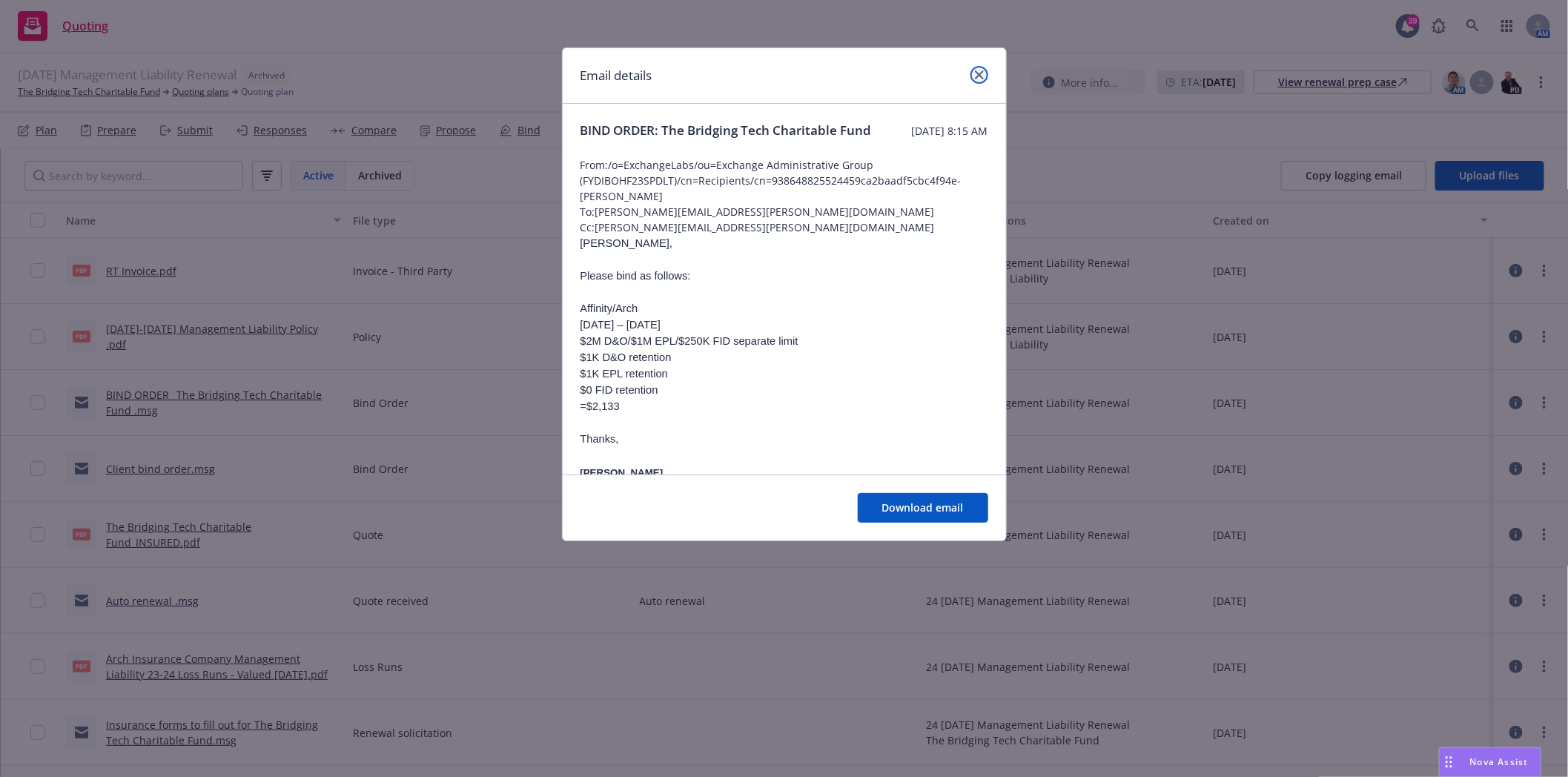
click at [976, 79] on icon "close" at bounding box center [979, 75] width 9 height 9
